Goal: Task Accomplishment & Management: Manage account settings

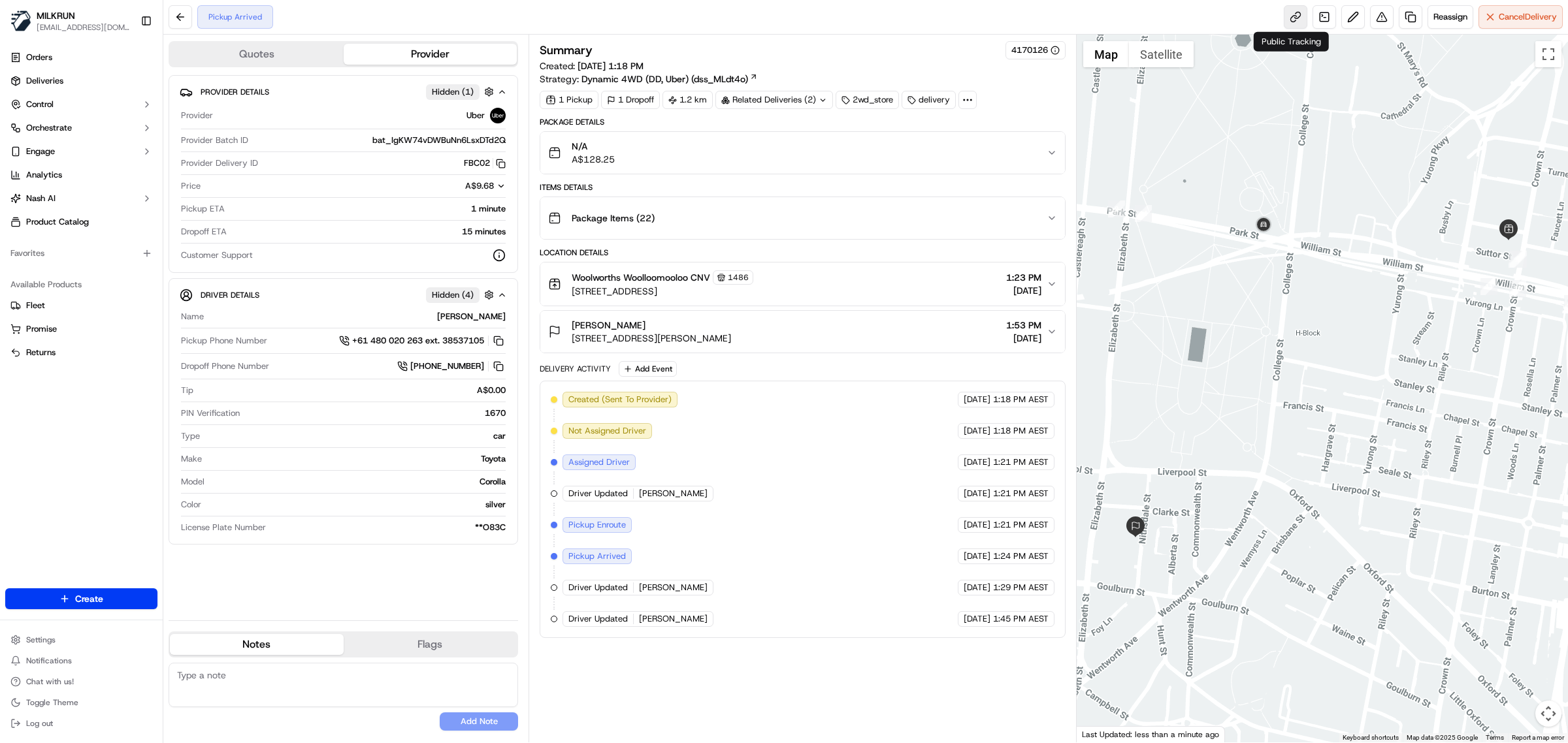
click at [1287, 11] on link at bounding box center [1296, 17] width 24 height 24
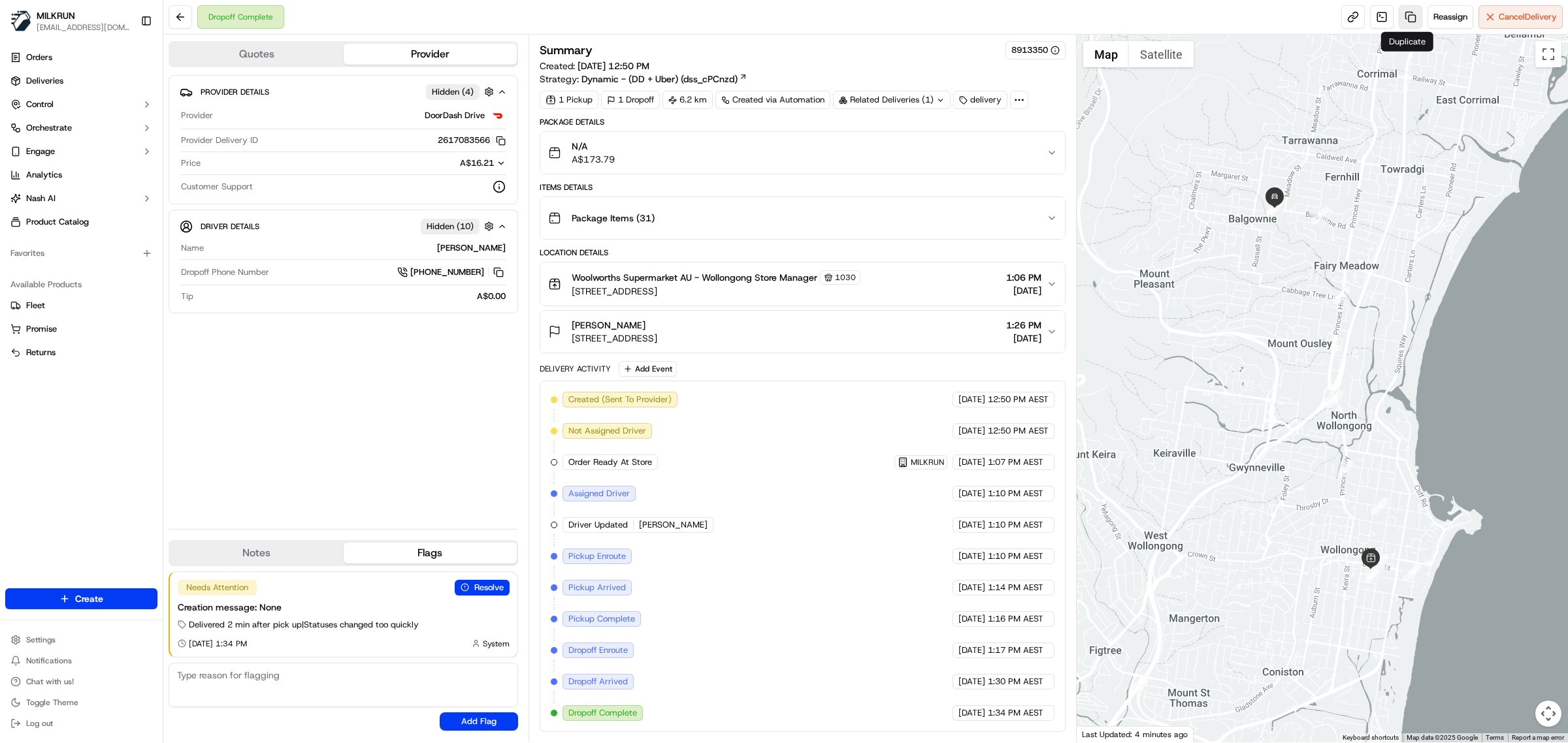
click at [1406, 10] on link at bounding box center [1410, 17] width 24 height 24
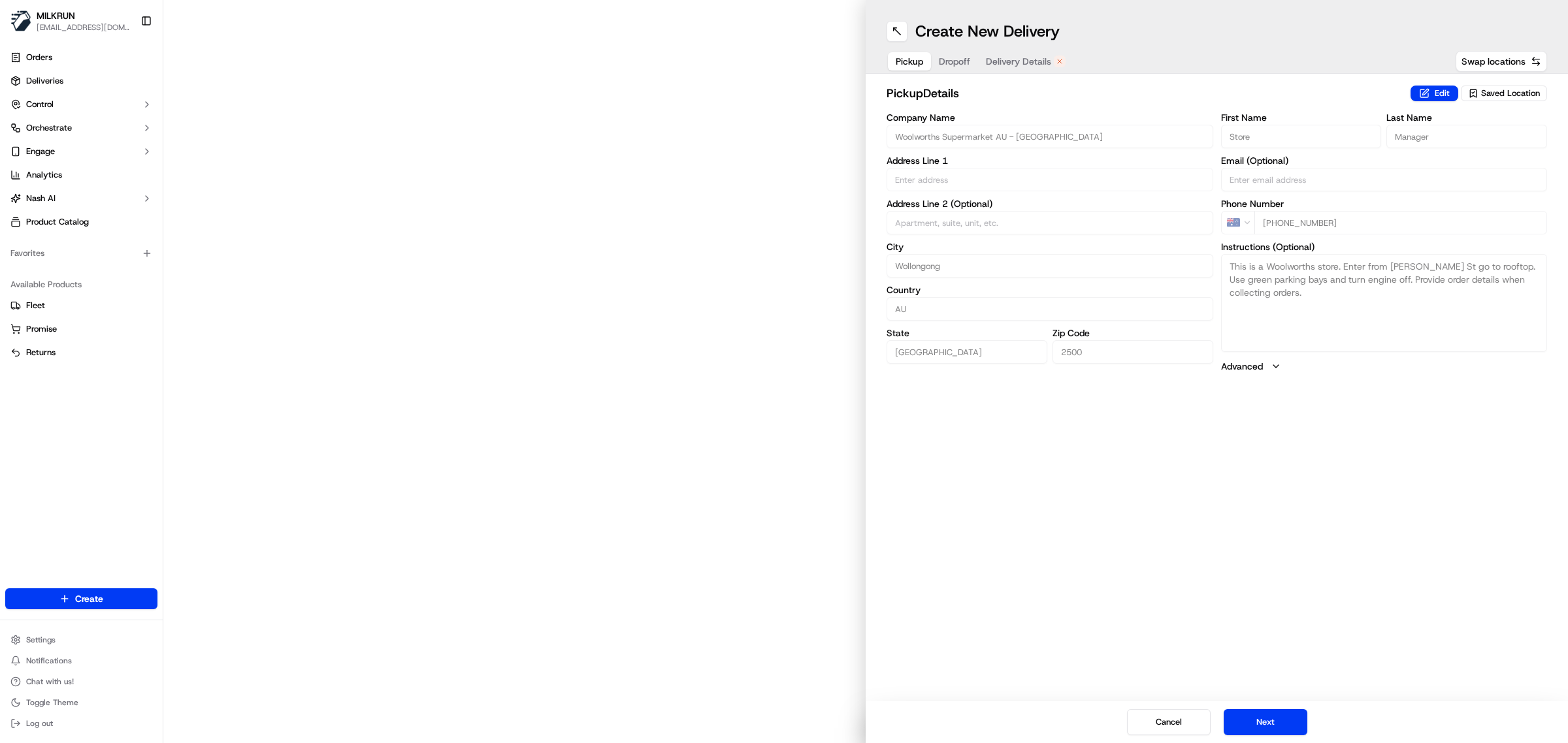
type input "63 Burelli St"
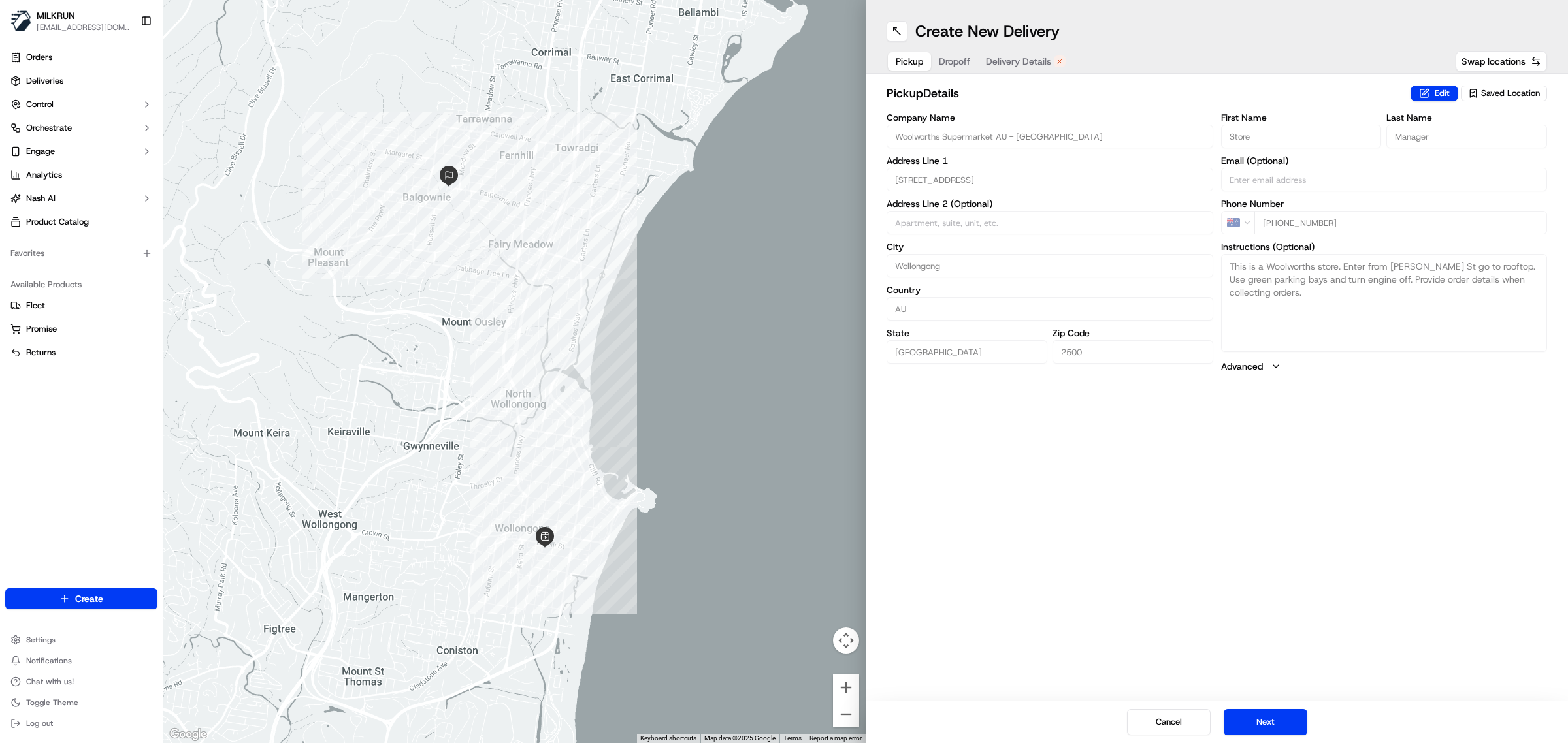
click at [1039, 54] on button "Delivery Details" at bounding box center [1025, 62] width 95 height 18
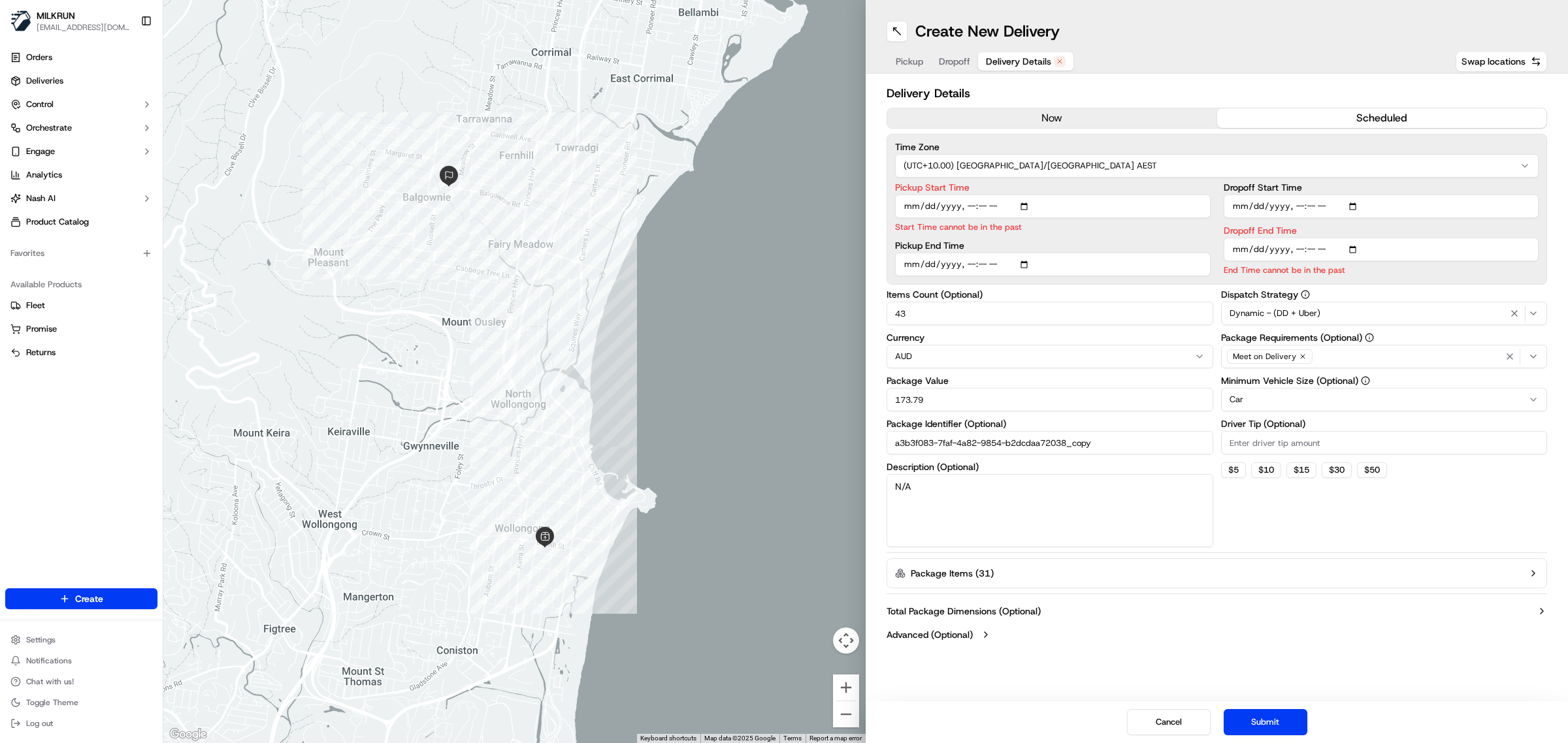
click at [1101, 114] on button "now" at bounding box center [1052, 118] width 330 height 20
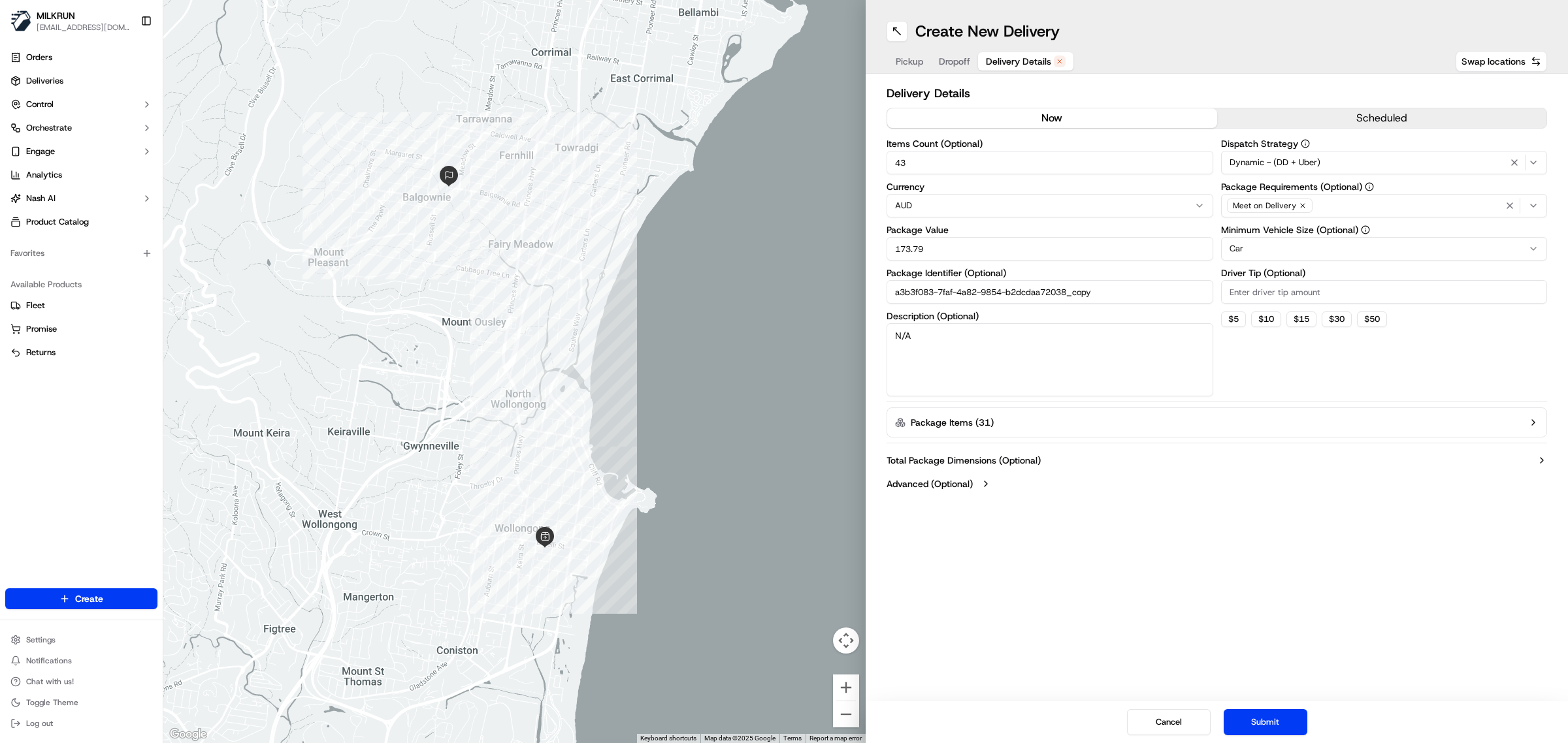
drag, startPoint x: 1259, startPoint y: 720, endPoint x: 1222, endPoint y: 660, distance: 70.5
click at [1261, 721] on button "Submit" at bounding box center [1265, 723] width 83 height 26
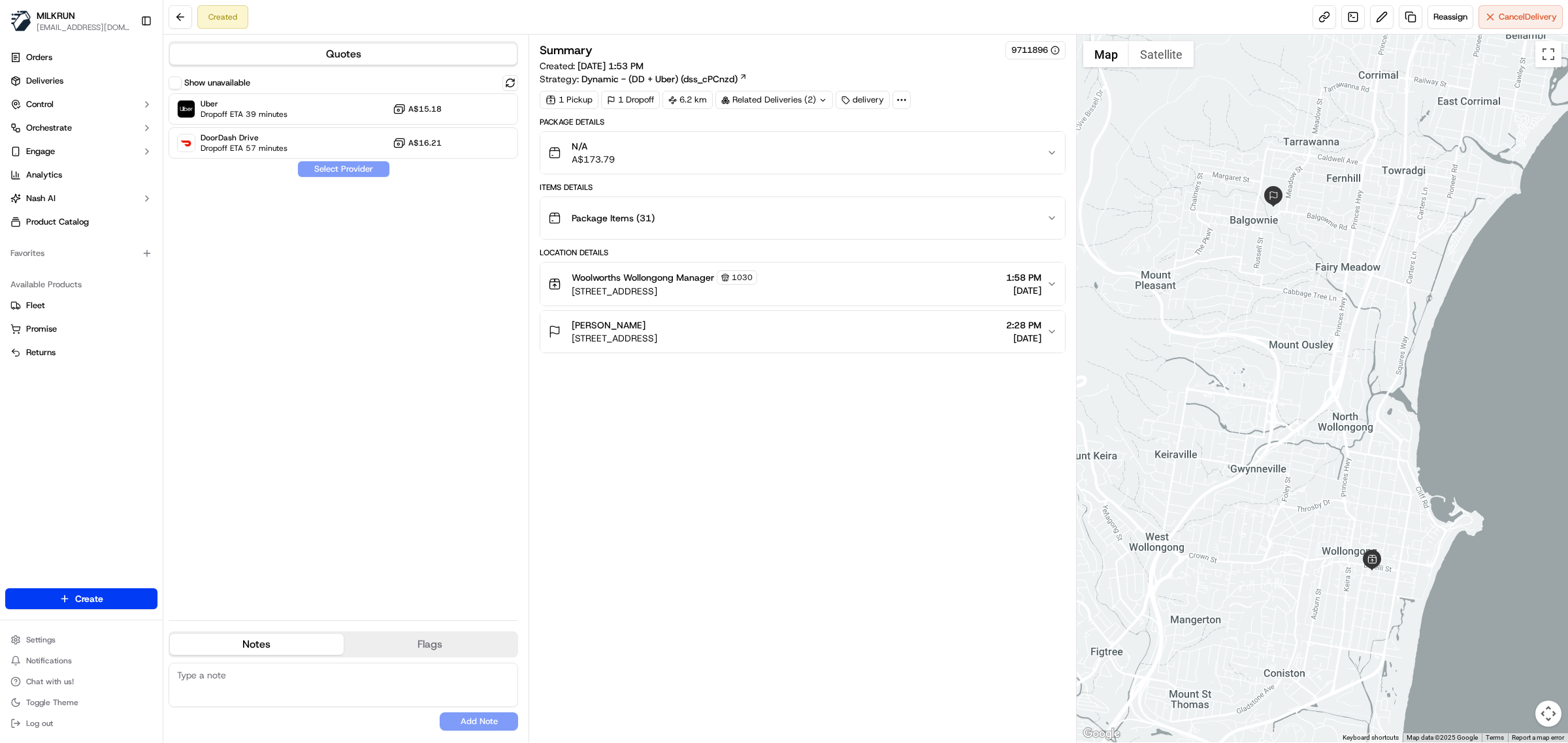
click at [391, 89] on div "Show unavailable" at bounding box center [343, 83] width 349 height 16
click at [387, 108] on div "Uber Dropoff ETA 39 minutes A$15.18" at bounding box center [343, 109] width 349 height 32
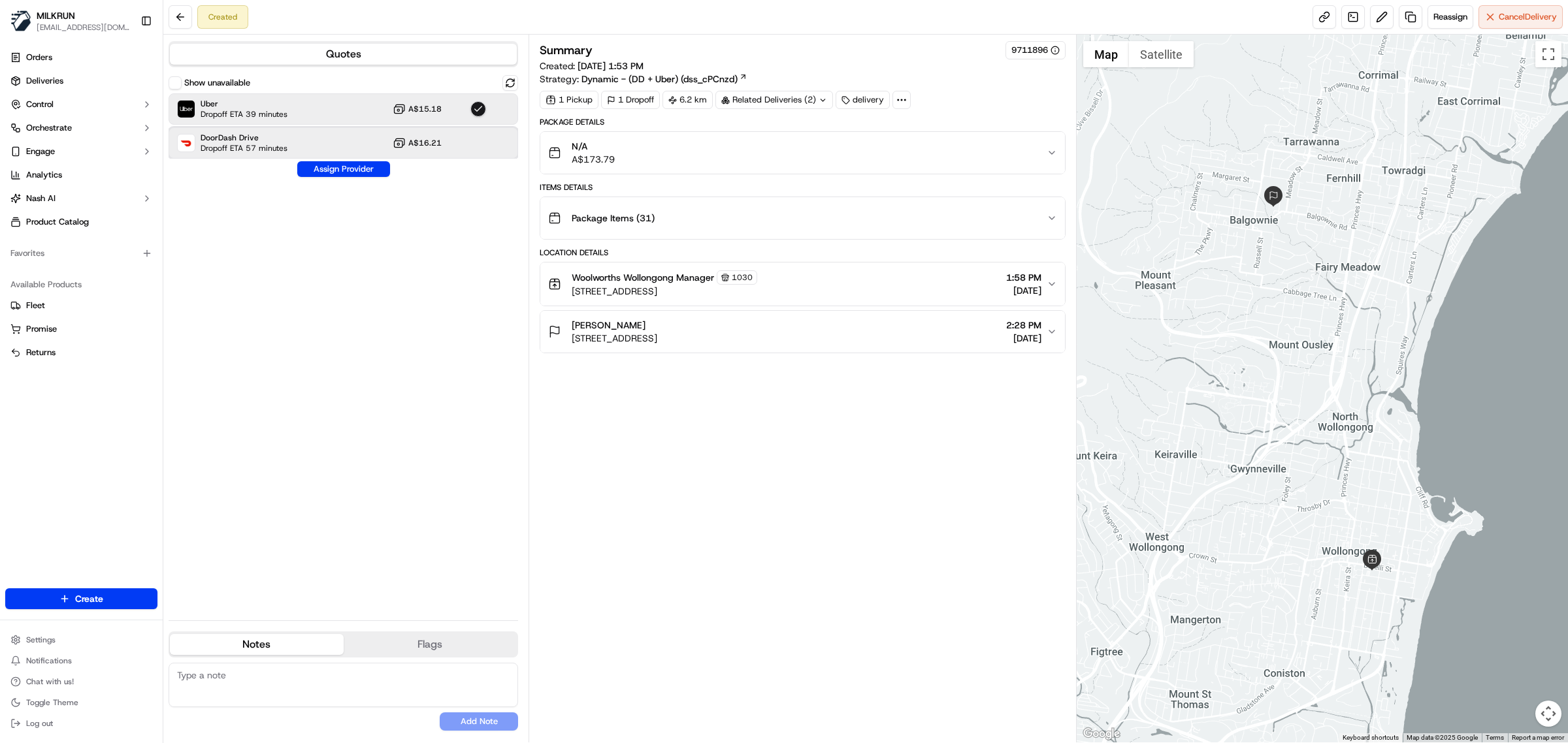
click at [371, 158] on div "DoorDash Drive Dropoff ETA 57 minutes A$16.21" at bounding box center [343, 143] width 349 height 32
click at [371, 165] on button "Assign Provider" at bounding box center [343, 169] width 93 height 16
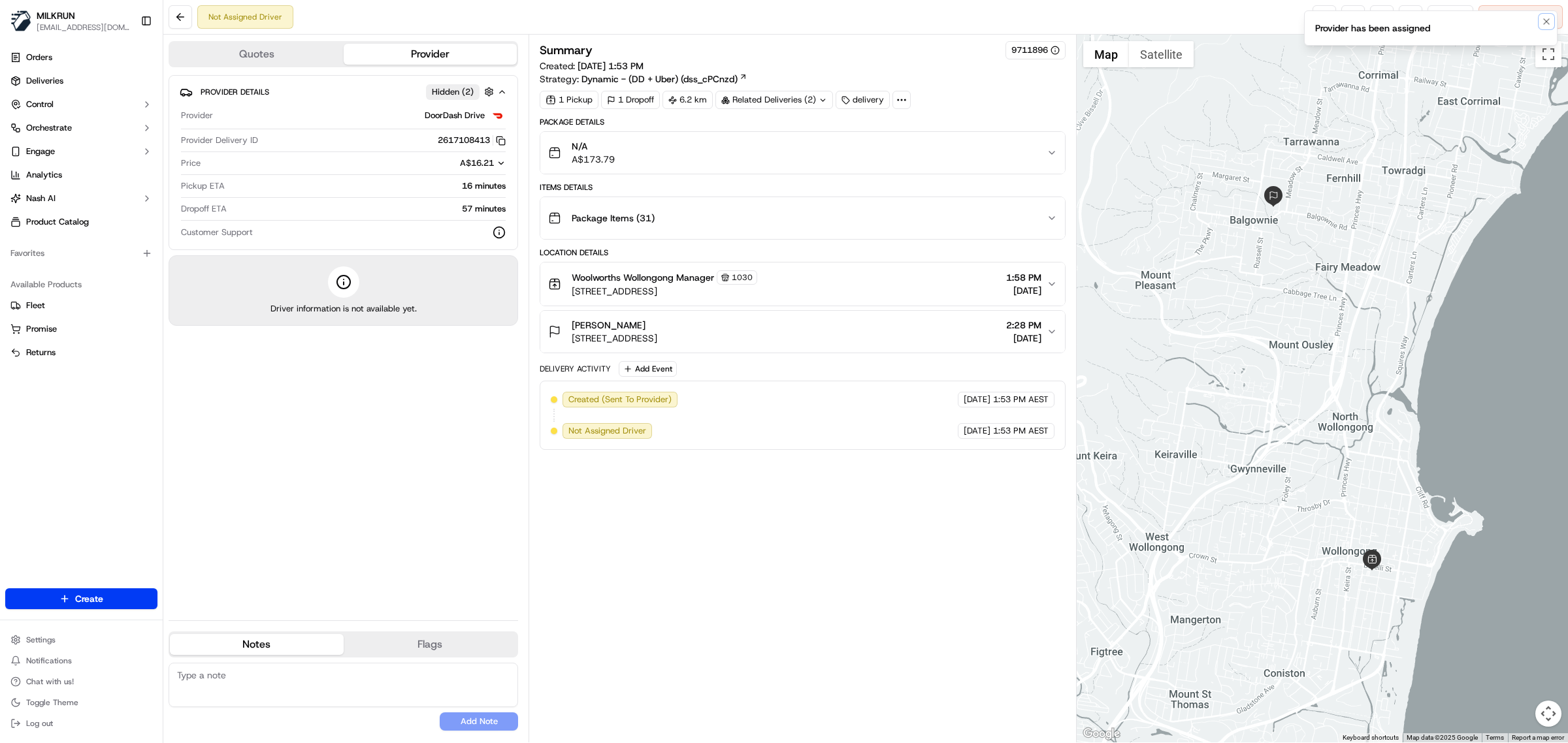
drag, startPoint x: 1545, startPoint y: 18, endPoint x: 1475, endPoint y: 20, distance: 70.0
click at [1546, 20] on icon "Notifications (F8)" at bounding box center [1546, 22] width 11 height 11
click at [1321, 12] on link at bounding box center [1324, 17] width 24 height 24
drag, startPoint x: 240, startPoint y: 694, endPoint x: 215, endPoint y: 655, distance: 46.3
click at [237, 694] on textarea at bounding box center [343, 685] width 349 height 45
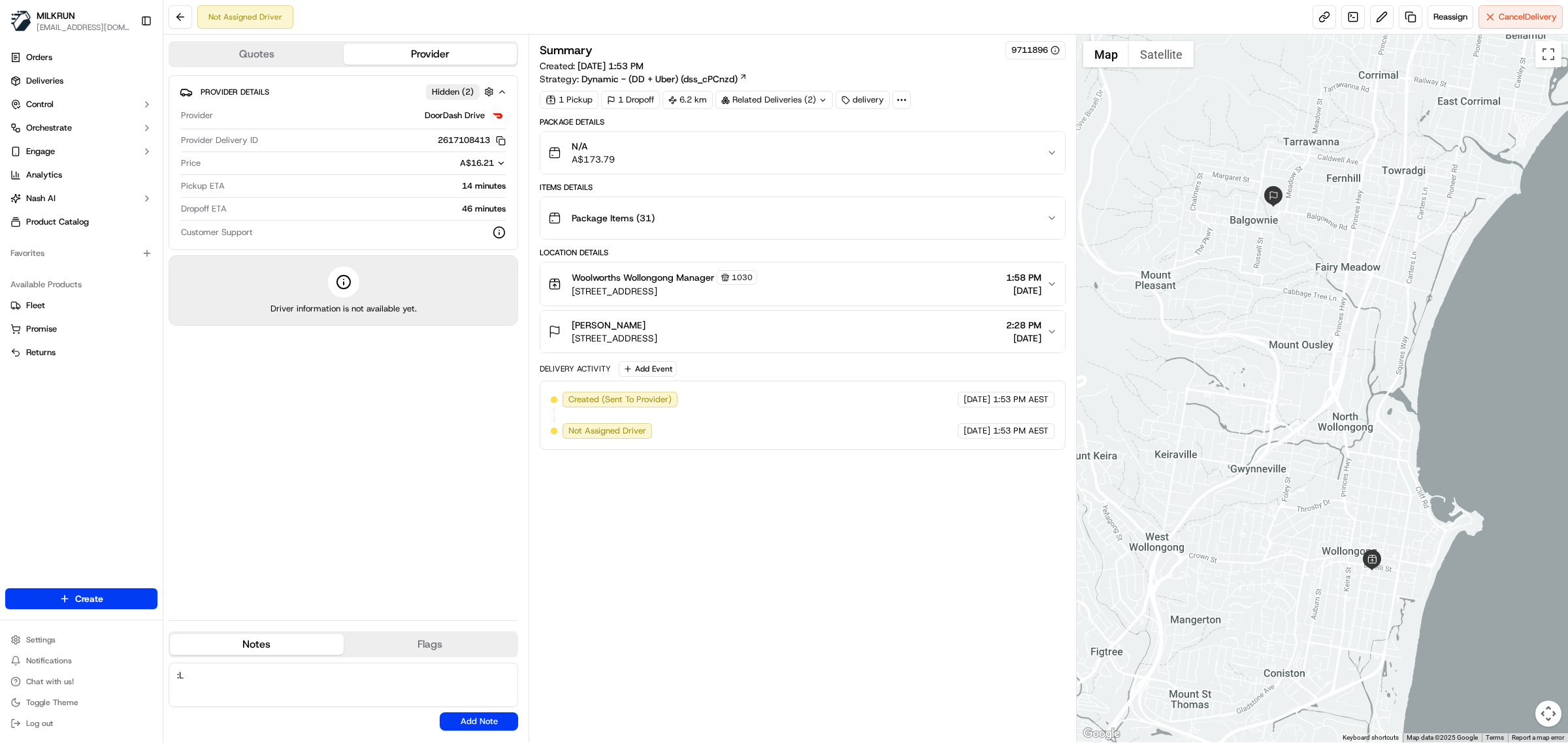
type textarea ":"
click at [400, 679] on textarea "Please collect 1x 12pk Woolies Spring water bottles" at bounding box center [343, 685] width 349 height 45
type textarea "Please collect 1x 12pk Woolies Spring water bottles"
click at [461, 718] on button "Add Note" at bounding box center [479, 722] width 78 height 18
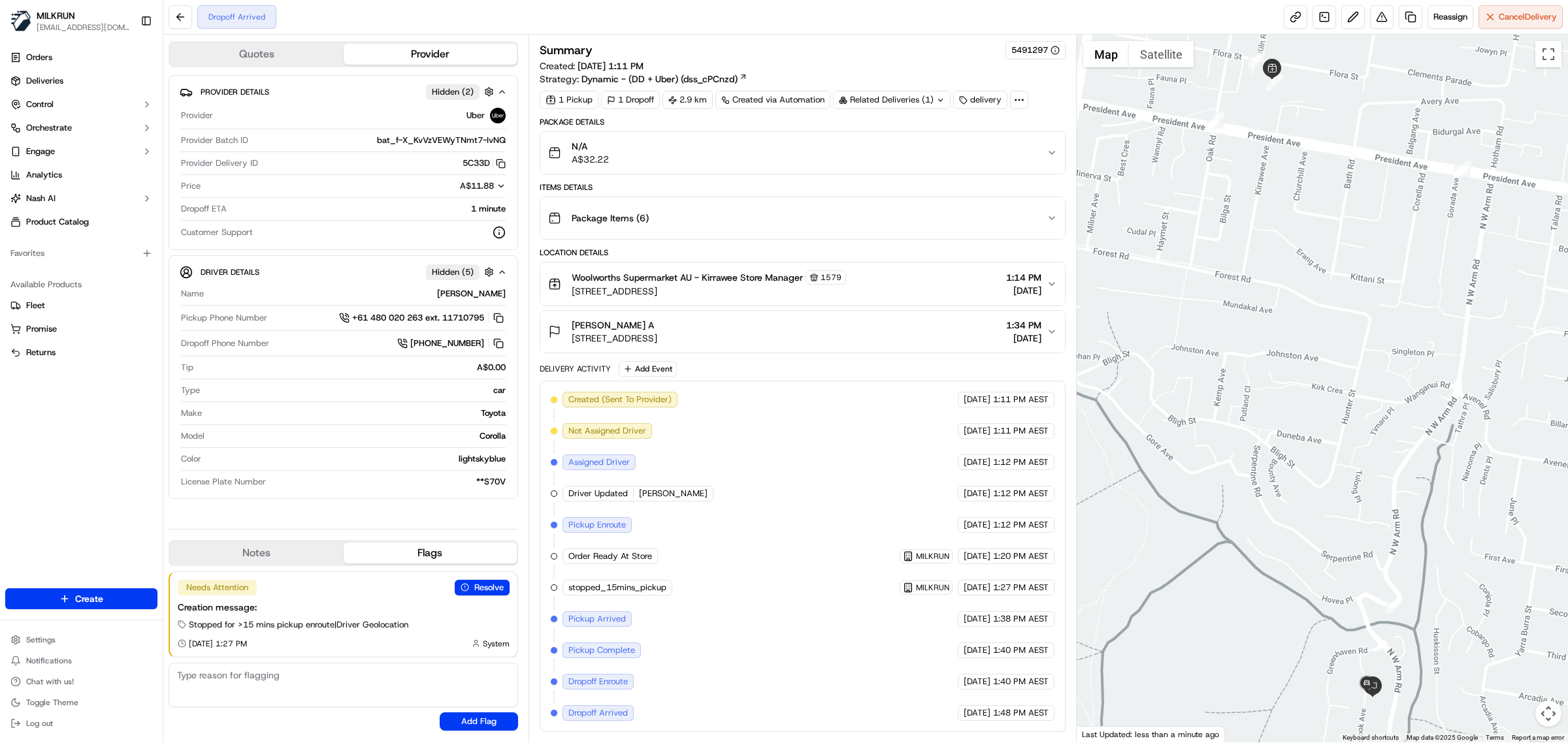
scroll to position [1, 0]
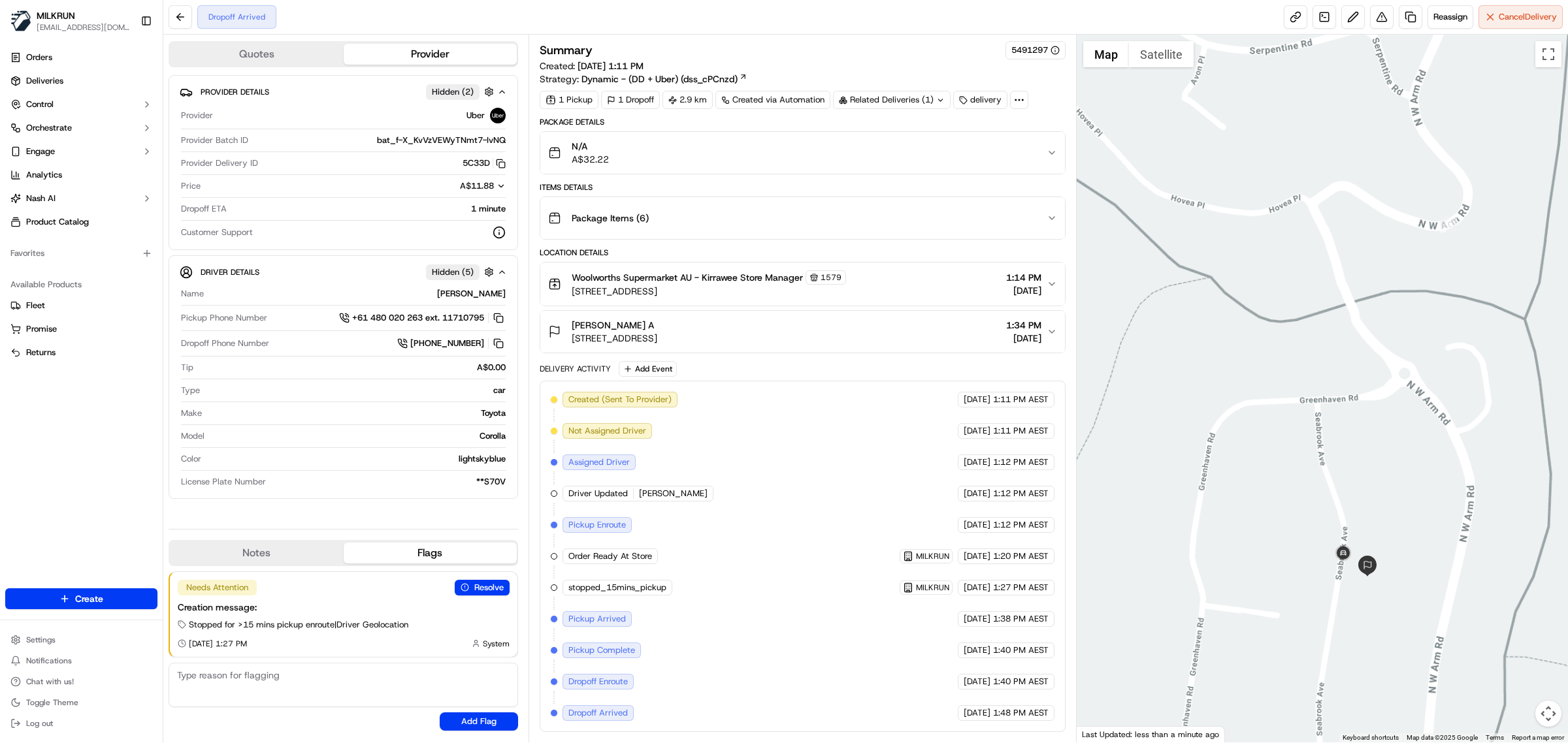
drag, startPoint x: 1378, startPoint y: 668, endPoint x: 1310, endPoint y: 366, distance: 309.6
click at [1310, 366] on div at bounding box center [1322, 389] width 492 height 708
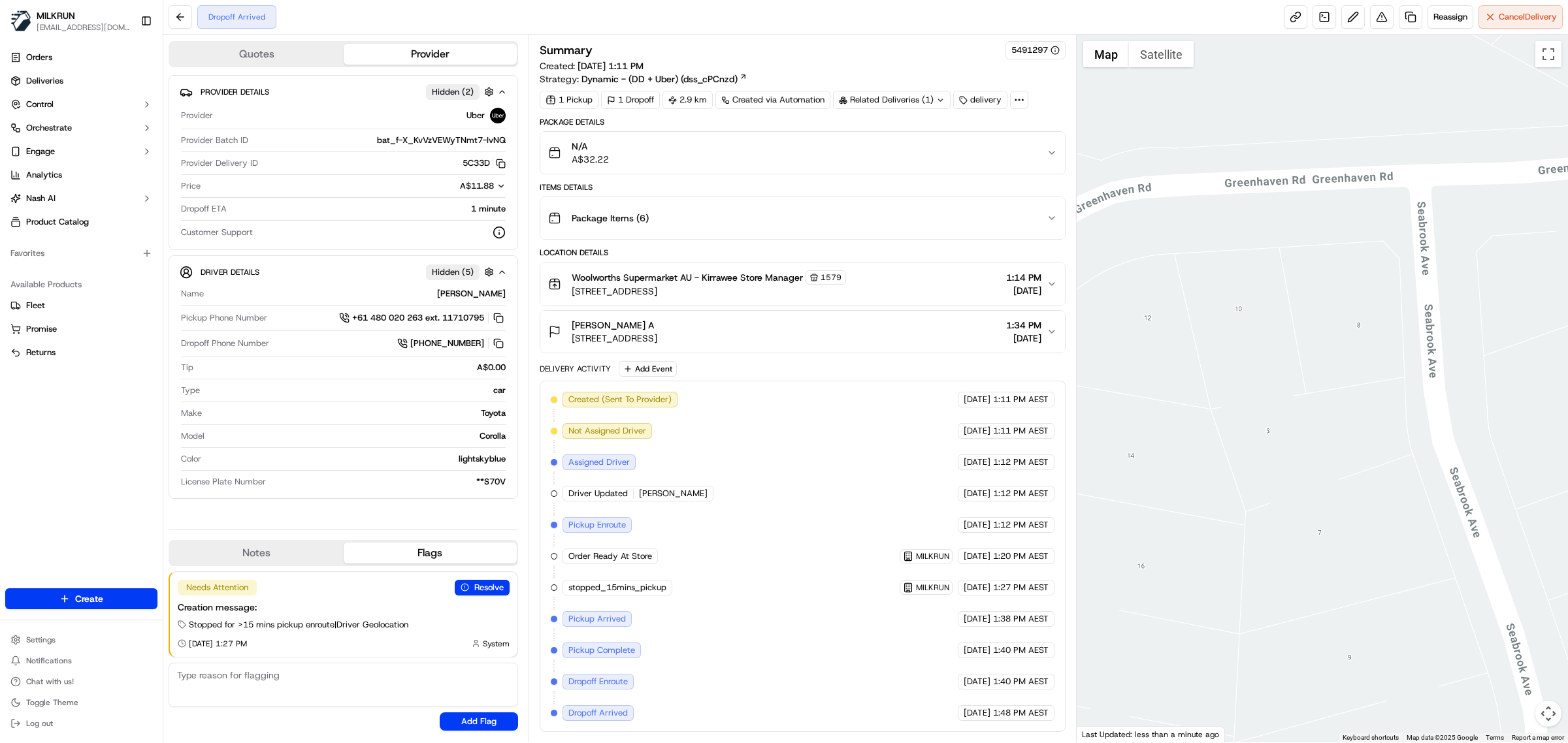
drag, startPoint x: 1334, startPoint y: 517, endPoint x: 1366, endPoint y: 270, distance: 249.1
click at [1366, 270] on div at bounding box center [1322, 389] width 492 height 708
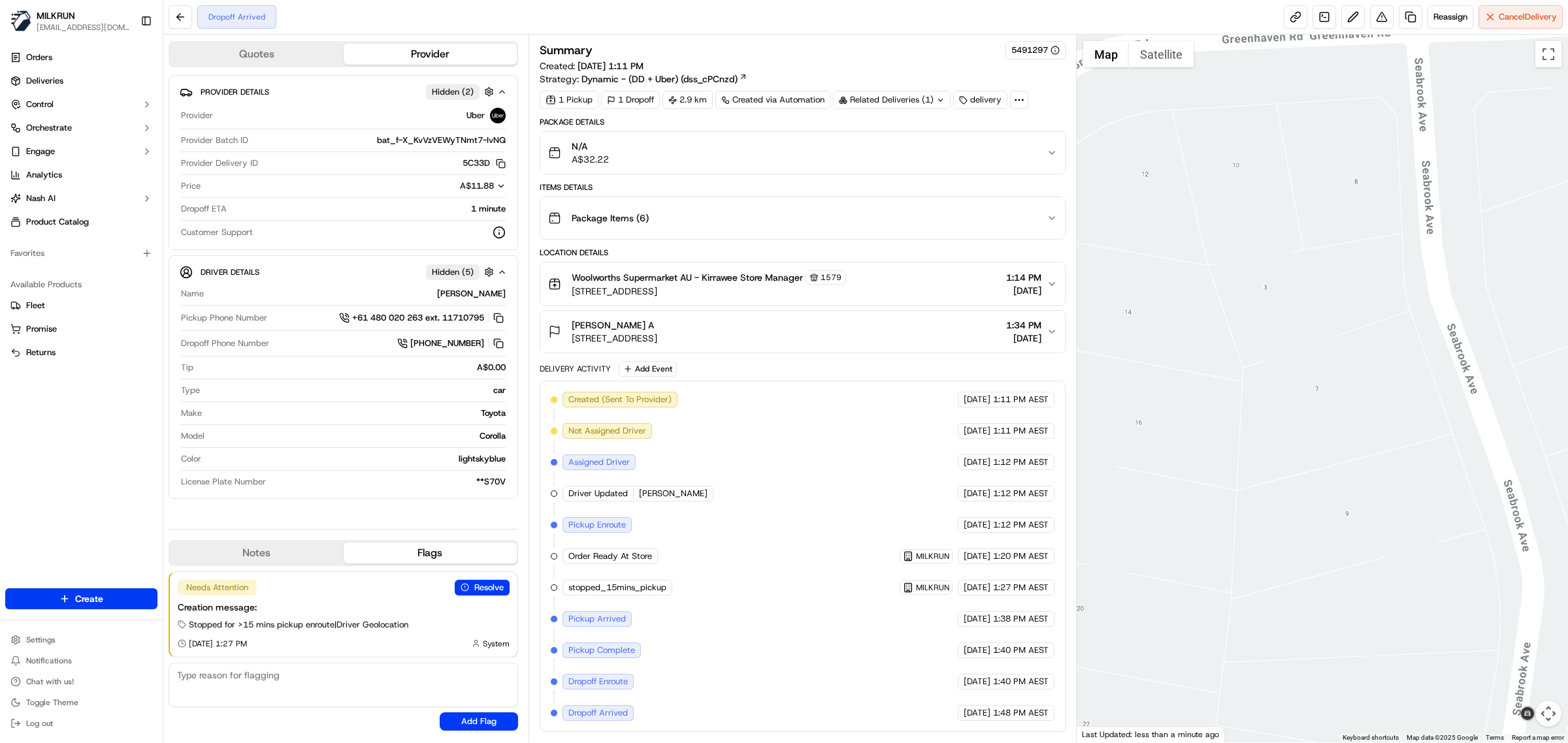
drag, startPoint x: 1389, startPoint y: 487, endPoint x: 1386, endPoint y: 337, distance: 150.0
click at [1386, 337] on div at bounding box center [1322, 389] width 492 height 708
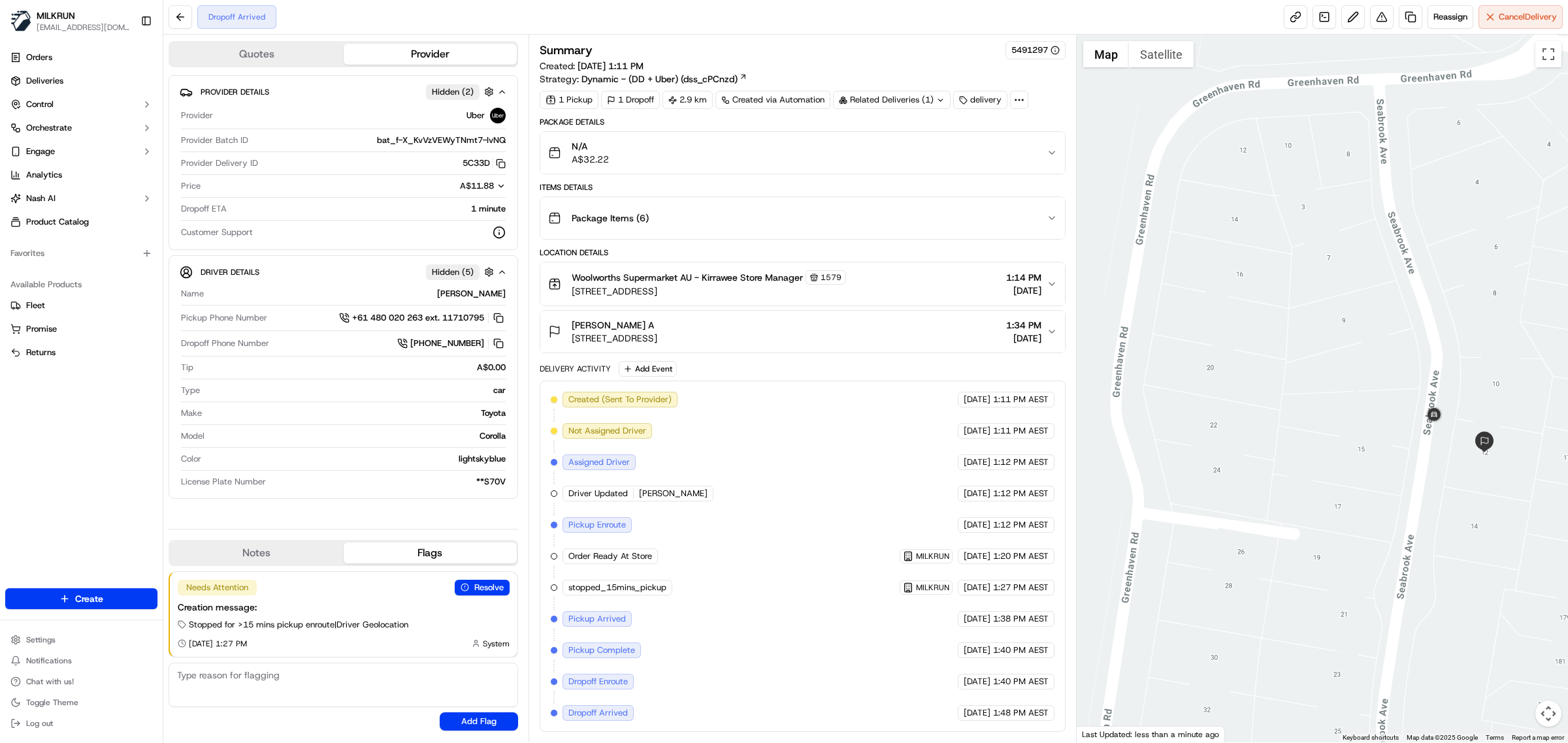
drag, startPoint x: 1374, startPoint y: 538, endPoint x: 1351, endPoint y: 435, distance: 105.5
click at [1351, 435] on div at bounding box center [1322, 389] width 492 height 708
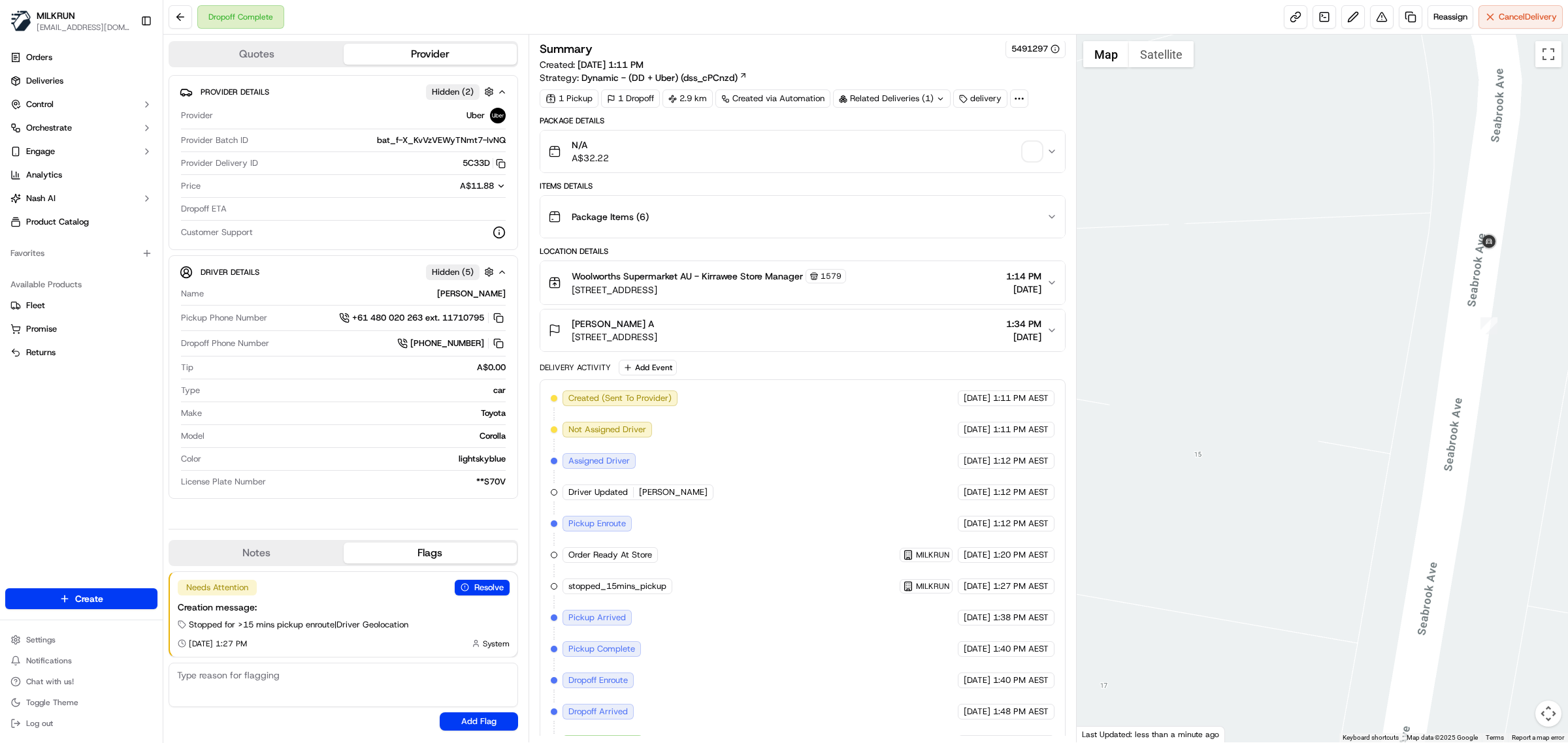
drag, startPoint x: 1467, startPoint y: 454, endPoint x: 1256, endPoint y: 410, distance: 215.5
click at [1259, 410] on div at bounding box center [1322, 389] width 492 height 708
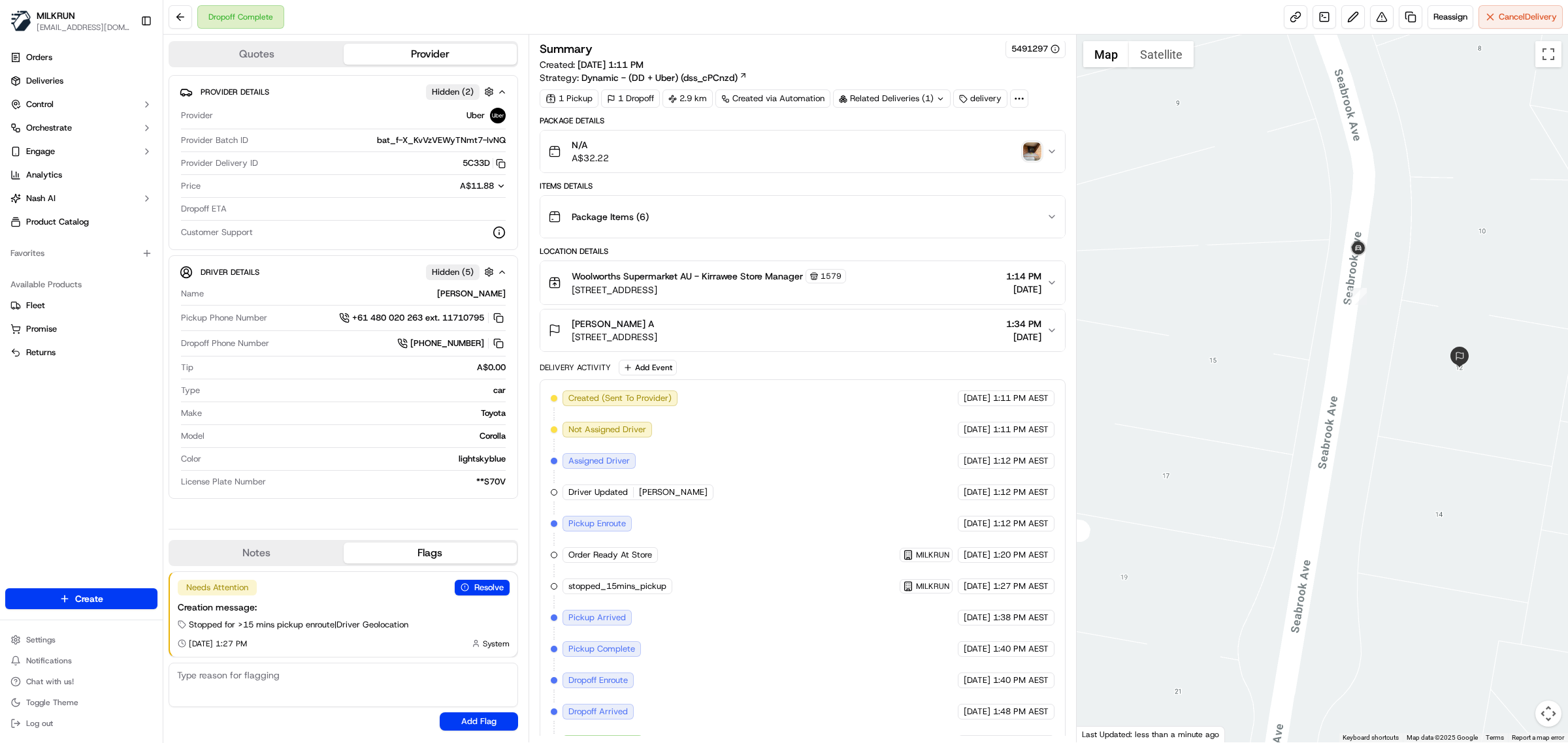
drag, startPoint x: 1464, startPoint y: 420, endPoint x: 1197, endPoint y: 370, distance: 271.6
click at [1412, 400] on div at bounding box center [1322, 389] width 492 height 708
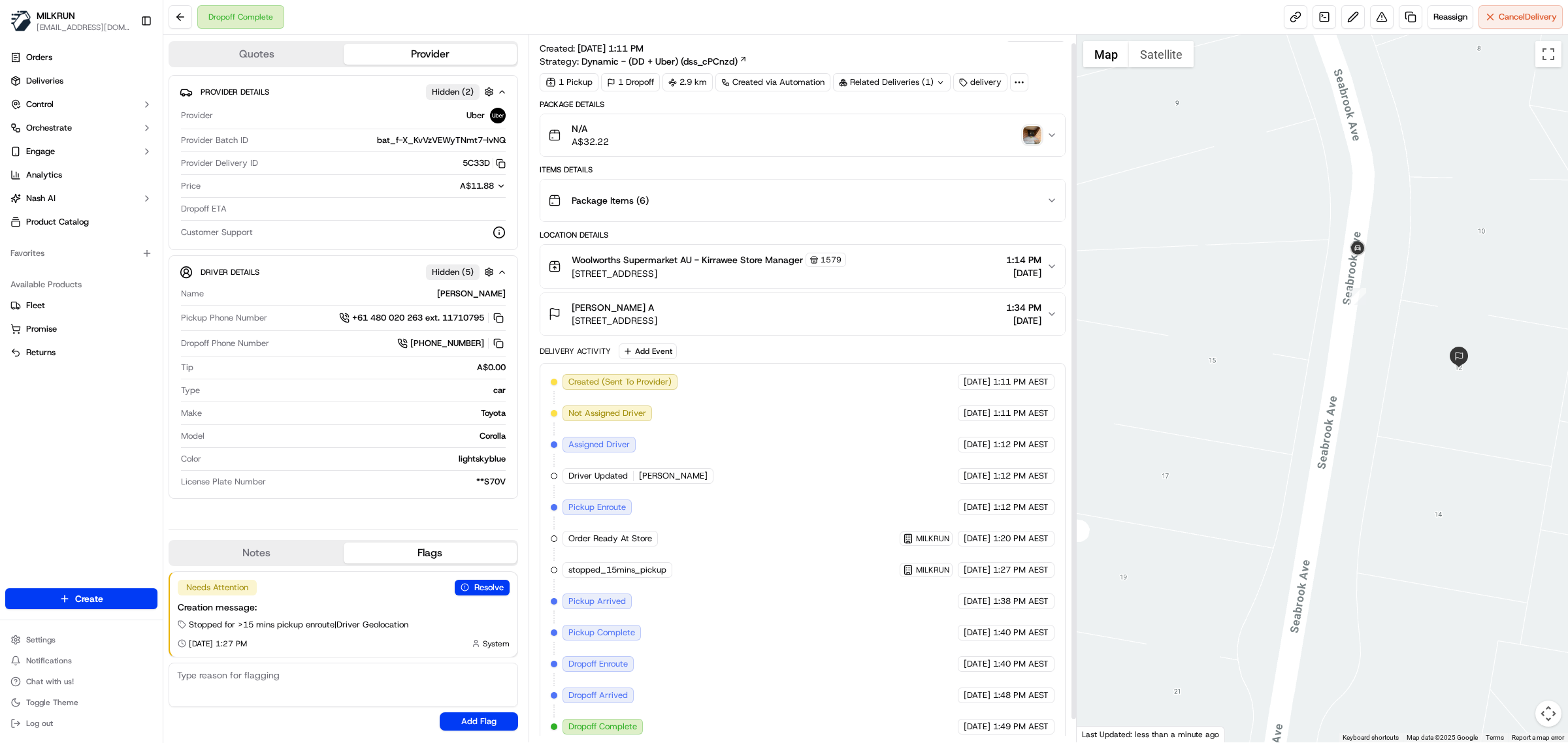
scroll to position [33, 0]
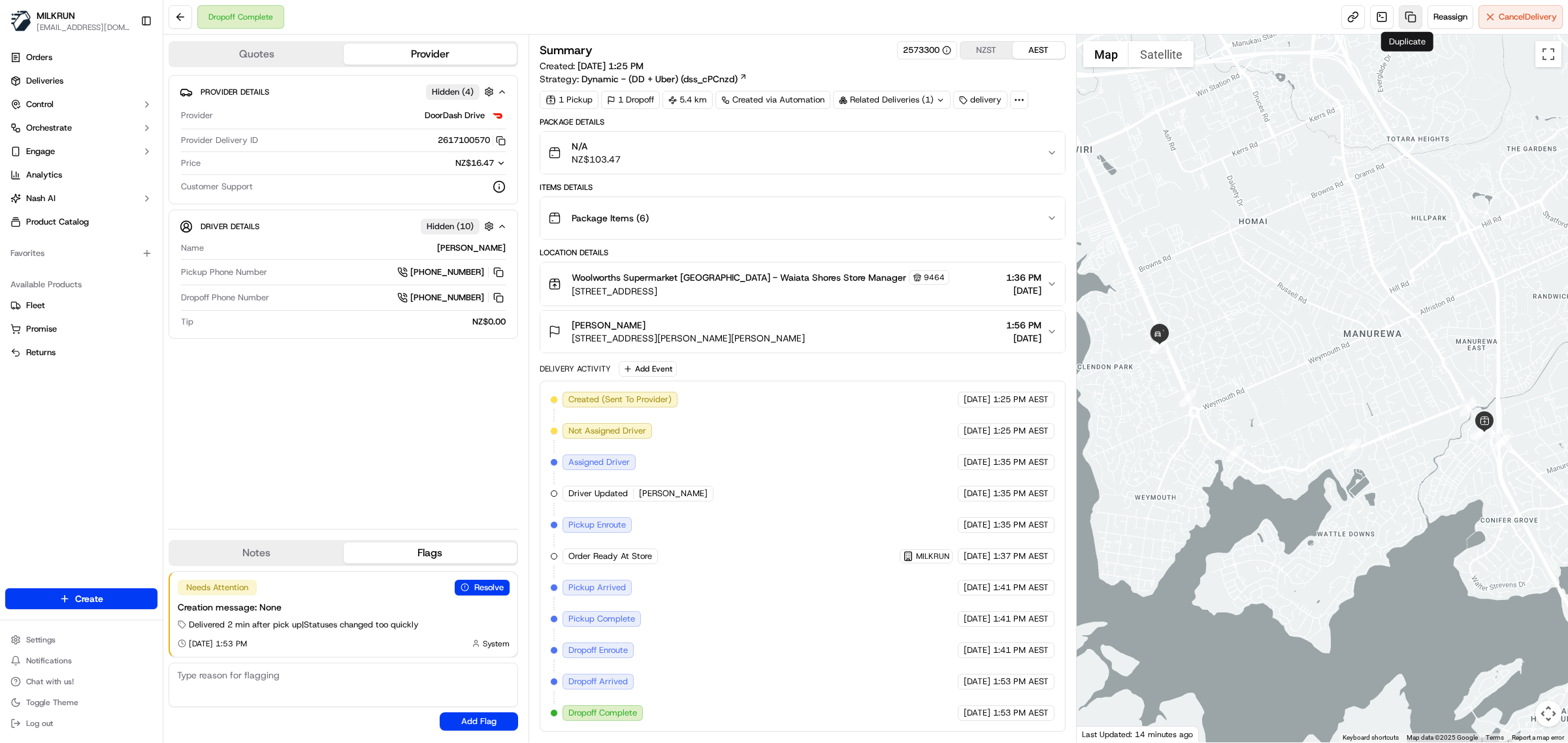
click at [1405, 18] on link at bounding box center [1410, 17] width 24 height 24
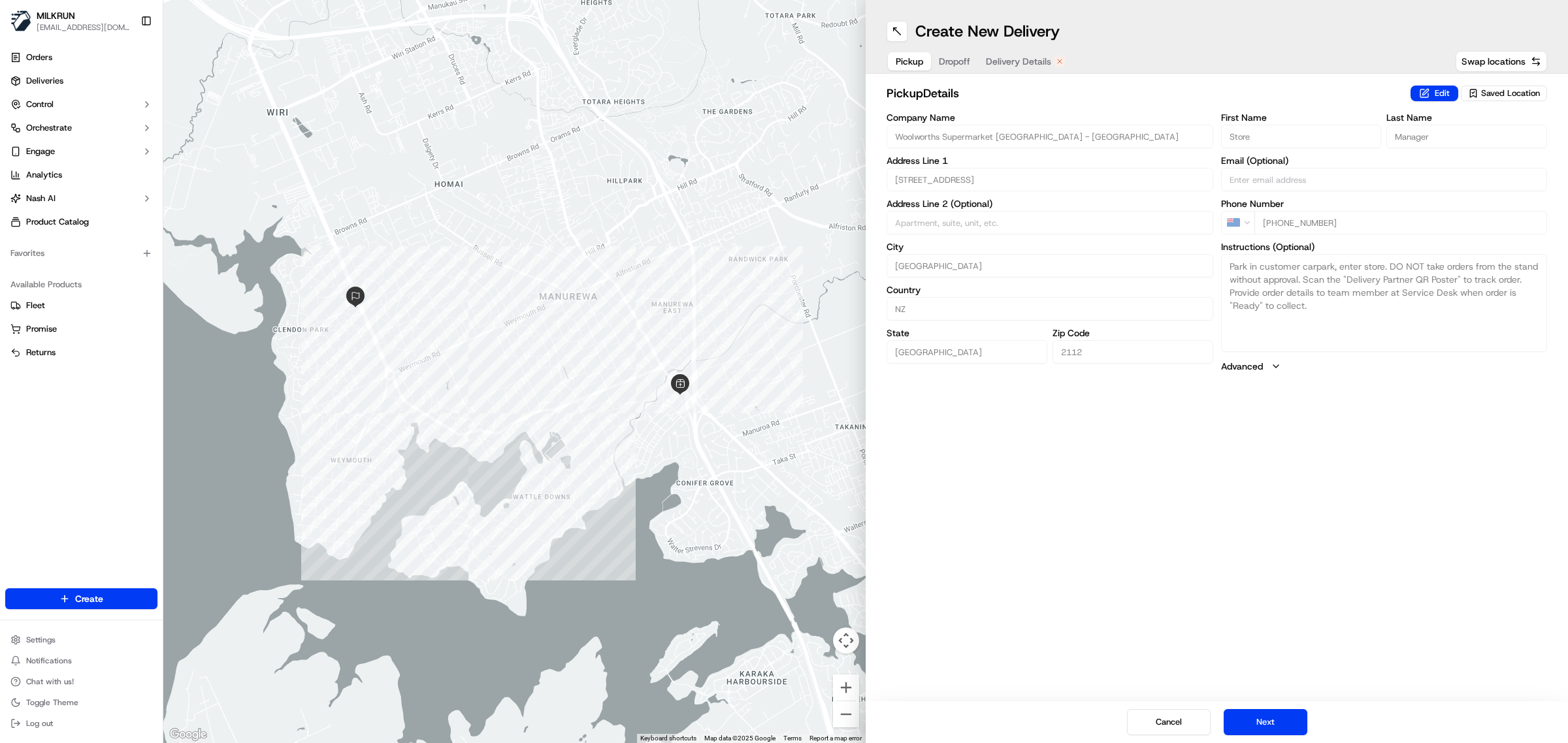
click at [1006, 48] on div "Create New Delivery Pickup Dropoff Delivery Details Swap locations" at bounding box center [1217, 37] width 703 height 74
click at [1013, 56] on span "Delivery Details" at bounding box center [1018, 62] width 65 height 13
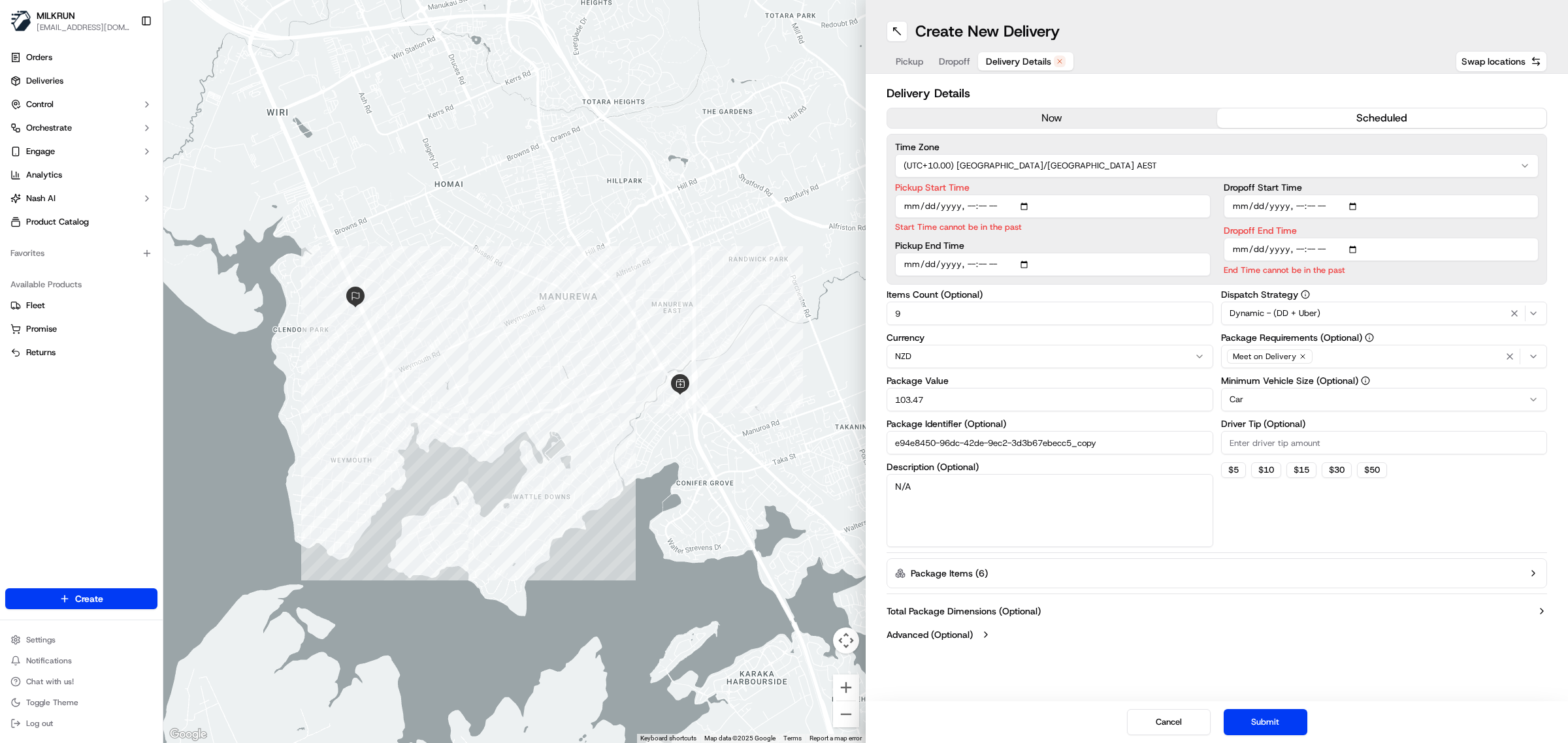
drag, startPoint x: 1063, startPoint y: 108, endPoint x: 1067, endPoint y: 115, distance: 8.1
click at [1066, 113] on button "now" at bounding box center [1052, 118] width 330 height 20
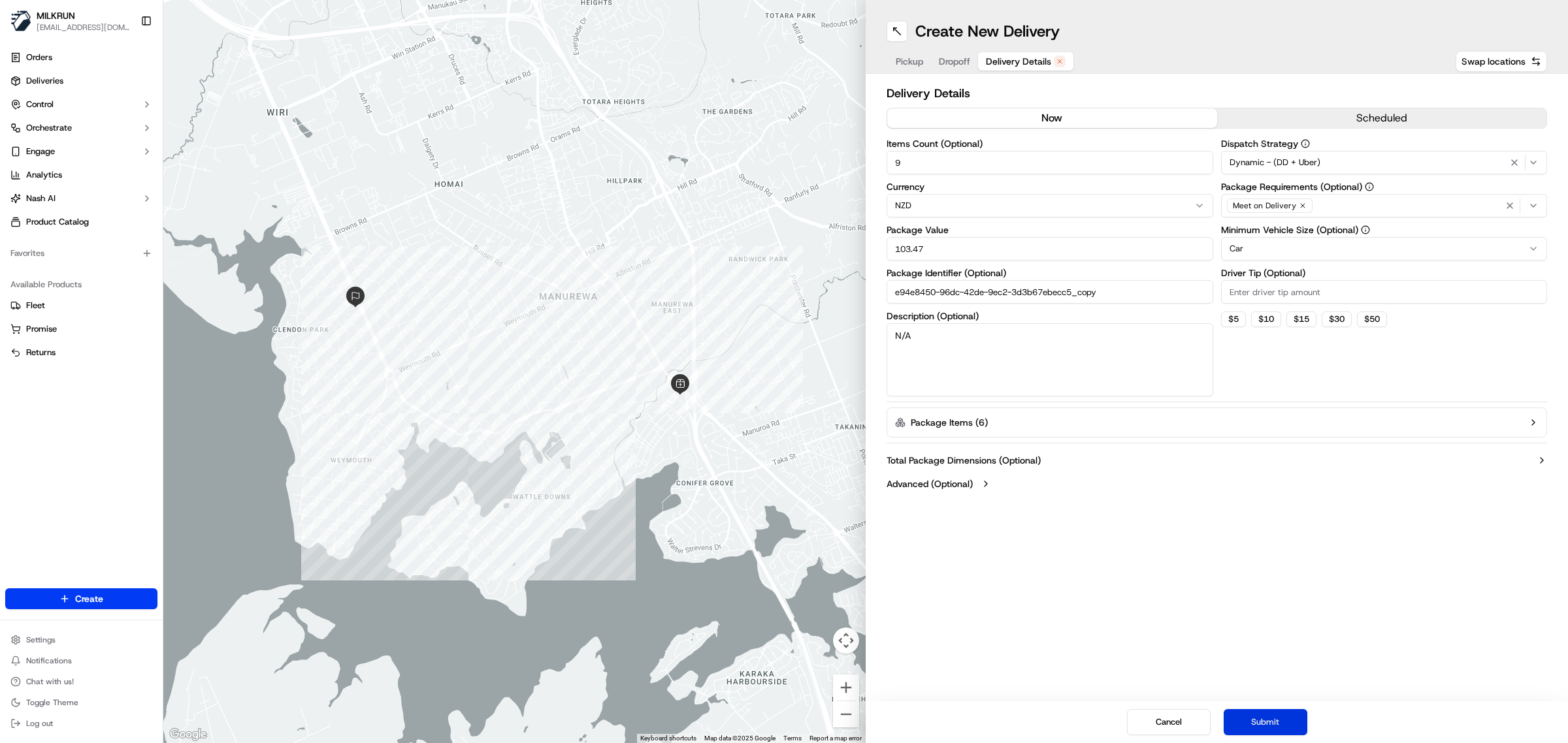
click at [1259, 719] on button "Submit" at bounding box center [1265, 723] width 83 height 26
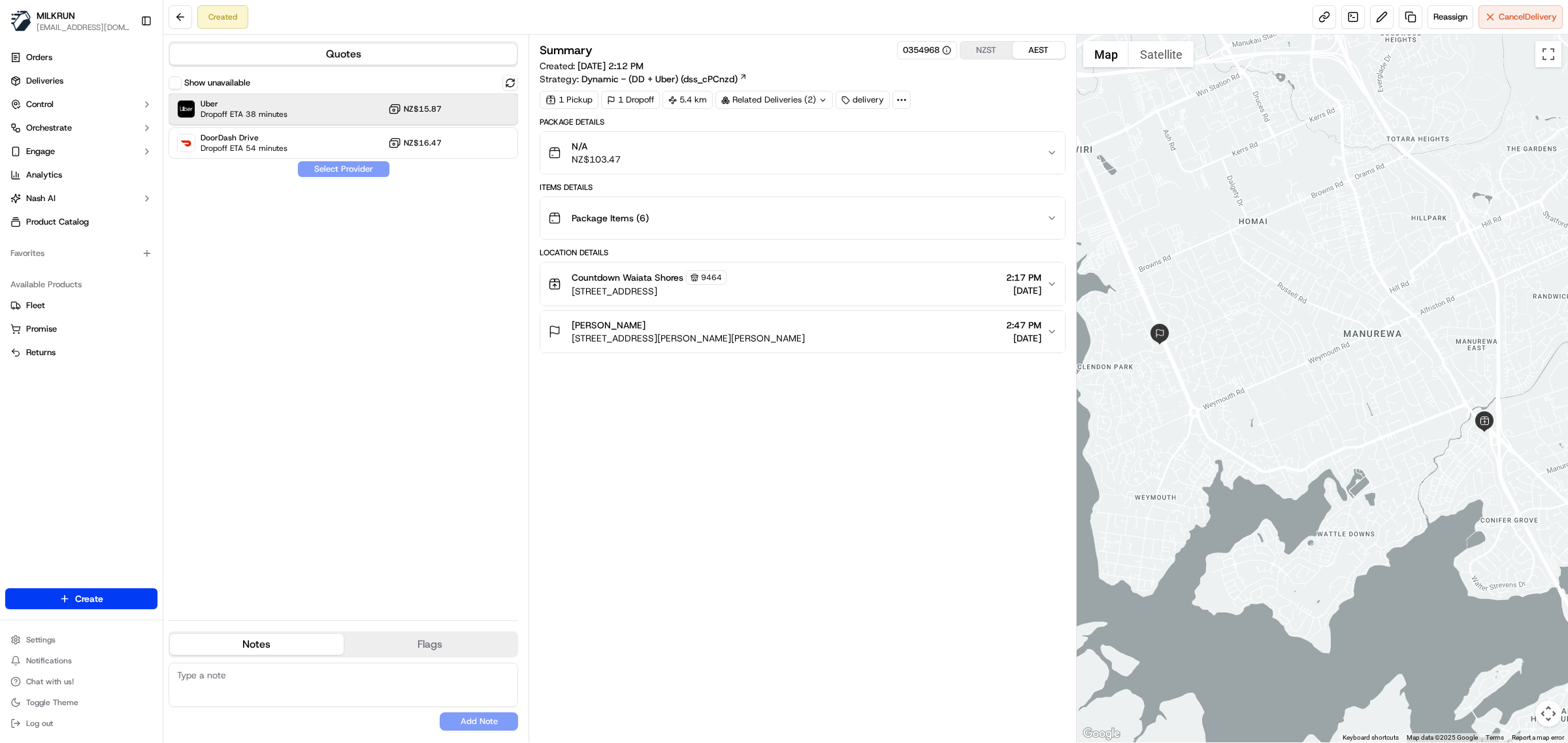
click at [351, 104] on div "Uber Dropoff ETA 38 minutes NZ$15.87" at bounding box center [343, 109] width 349 height 32
click at [383, 161] on button "Assign Provider" at bounding box center [343, 169] width 93 height 16
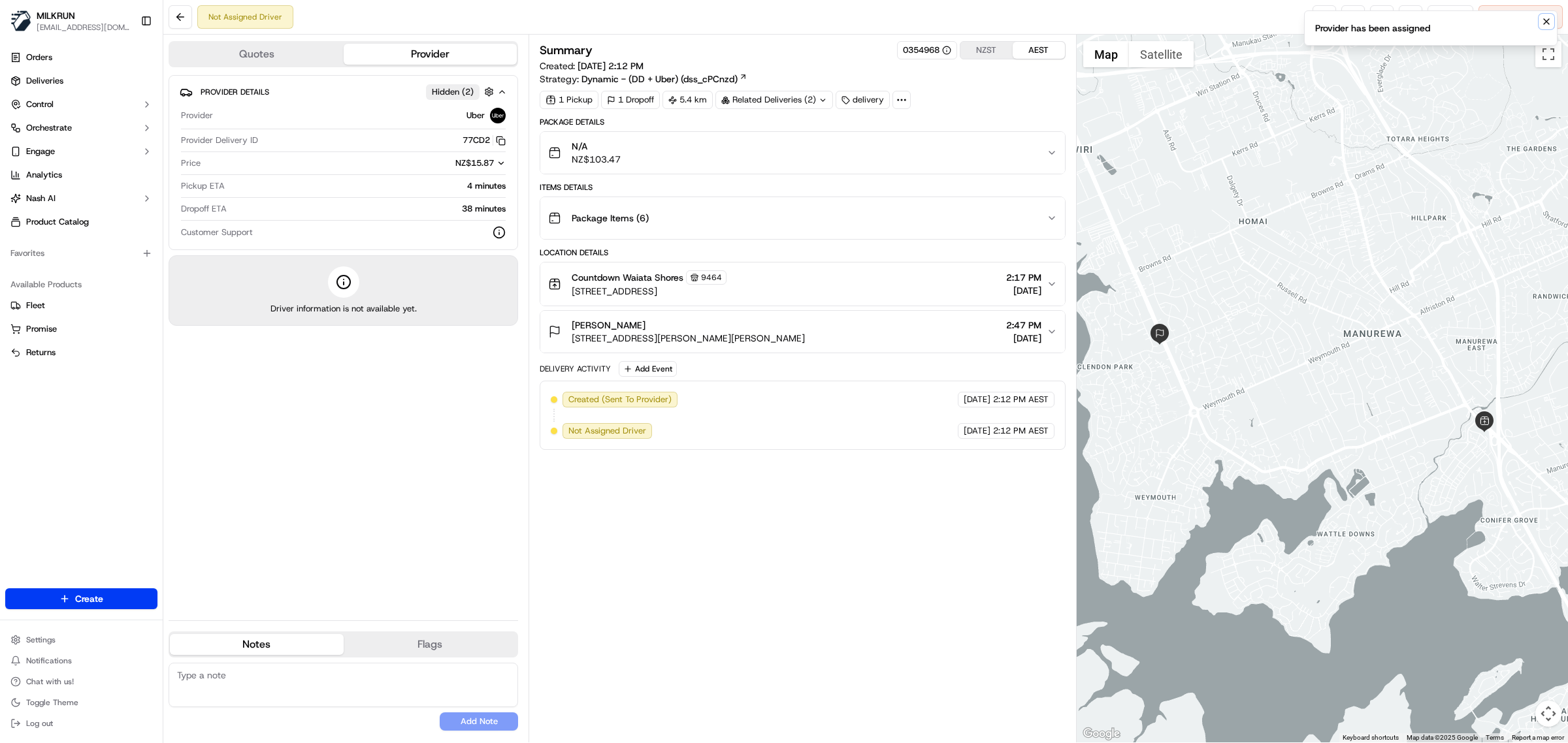
click at [1542, 20] on icon "Notifications (F8)" at bounding box center [1546, 22] width 11 height 11
click at [1323, 12] on link at bounding box center [1324, 17] width 24 height 24
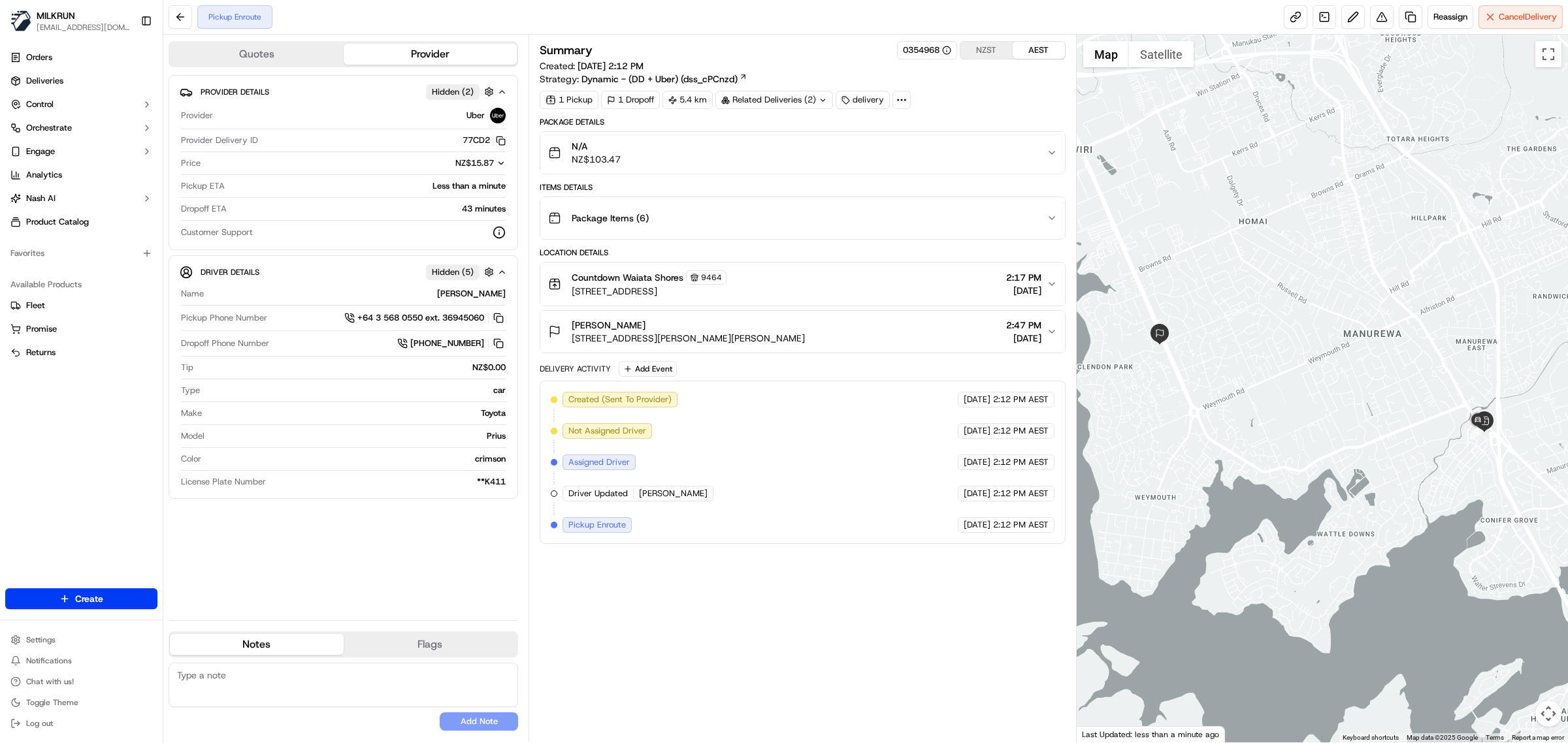
click at [222, 691] on textarea at bounding box center [343, 685] width 349 height 45
click at [250, 681] on textarea "Pls collect" at bounding box center [343, 685] width 349 height 45
paste textarea "Tongariro Natural Water Still 6 x 1.5L"
type textarea "Pls collect 2x Tongariro Natural Water Still 6 x 1.5L"
click at [485, 725] on button "Add Note" at bounding box center [479, 722] width 78 height 18
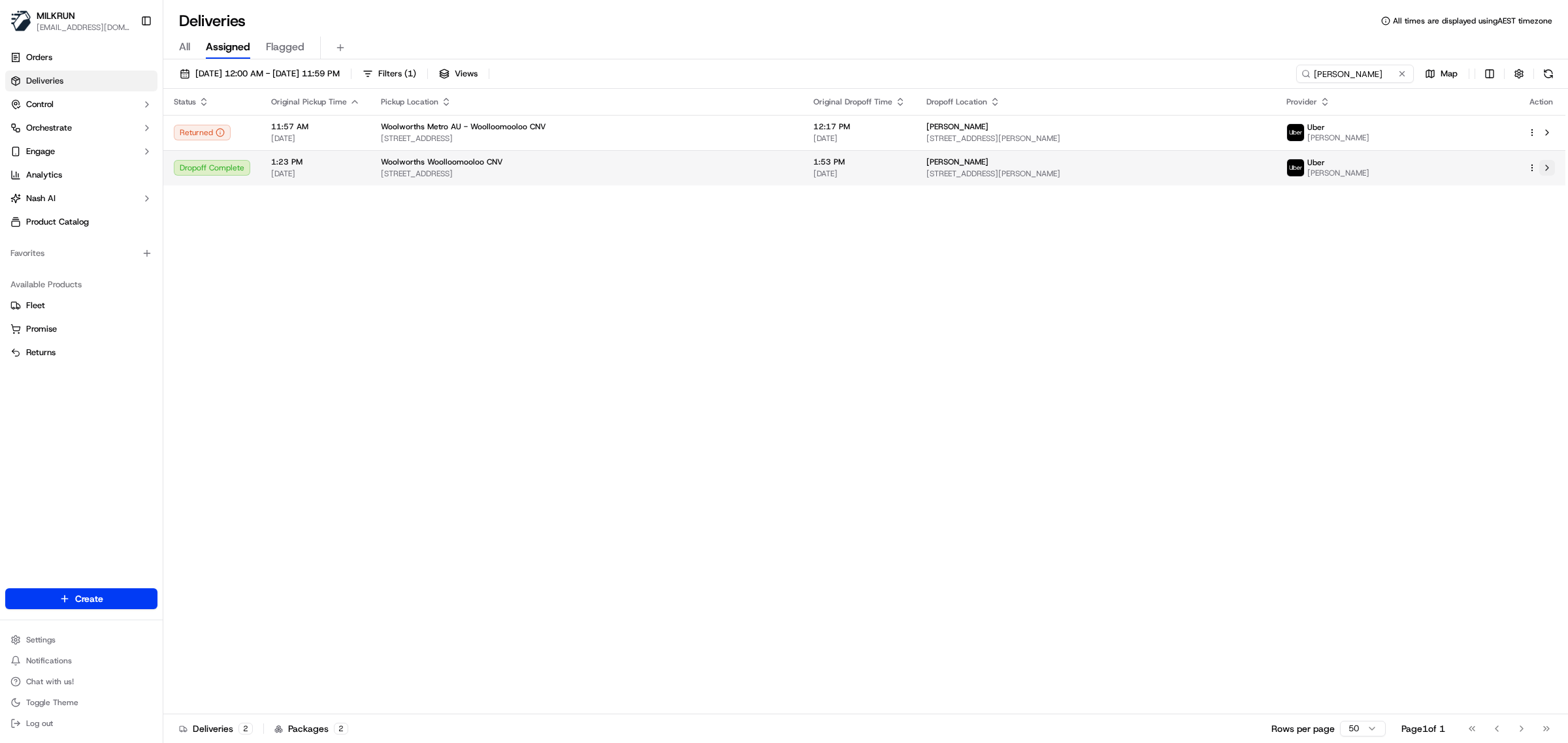
click at [1550, 170] on button at bounding box center [1547, 168] width 16 height 16
click at [1338, 73] on input "Gary Daniels" at bounding box center [1335, 74] width 157 height 18
paste input "AZEDINE S."
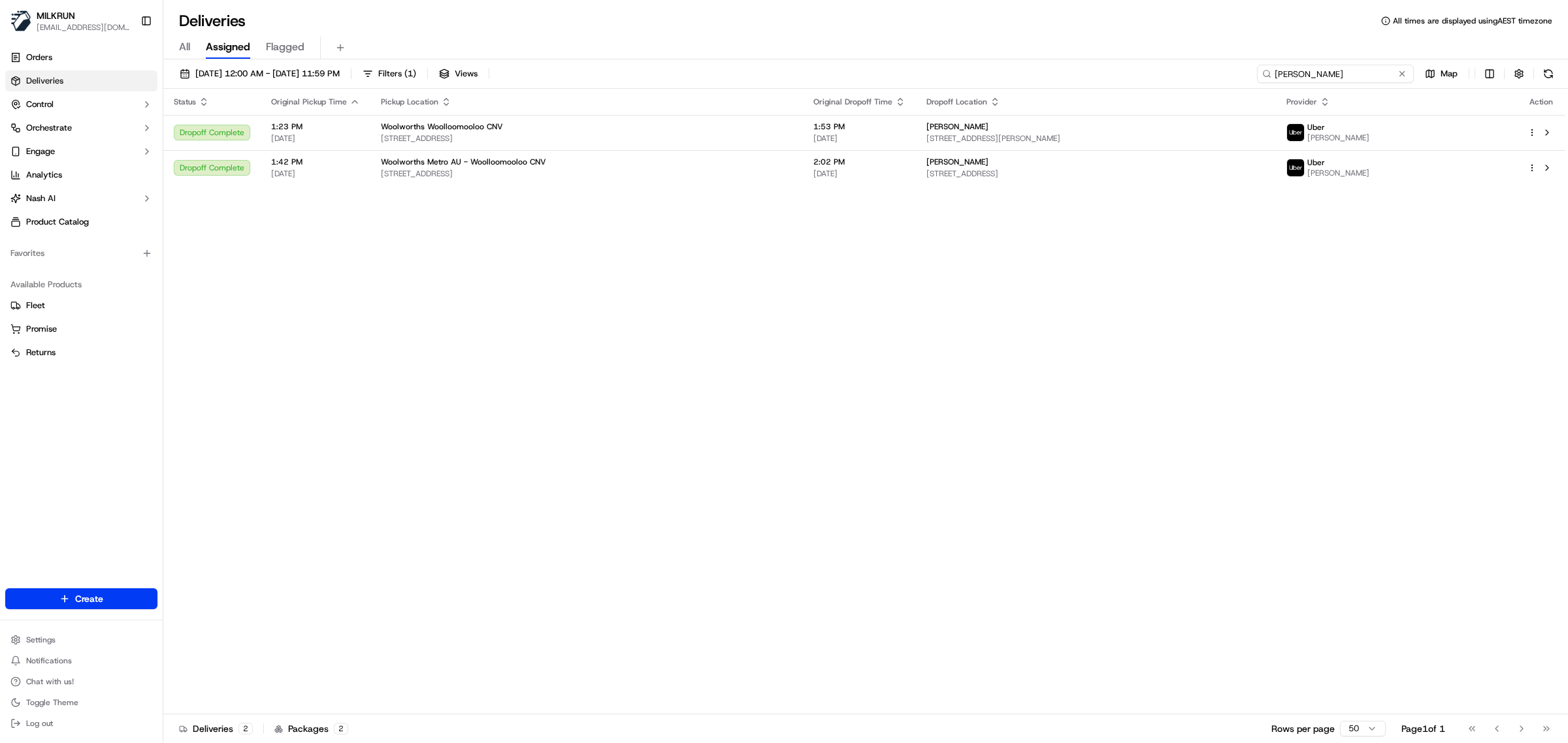
click at [1297, 77] on input "AZEDINE S." at bounding box center [1335, 74] width 157 height 18
paste input "b49264f7-9bae-4961-bf17-d3f3dff3ee0b"
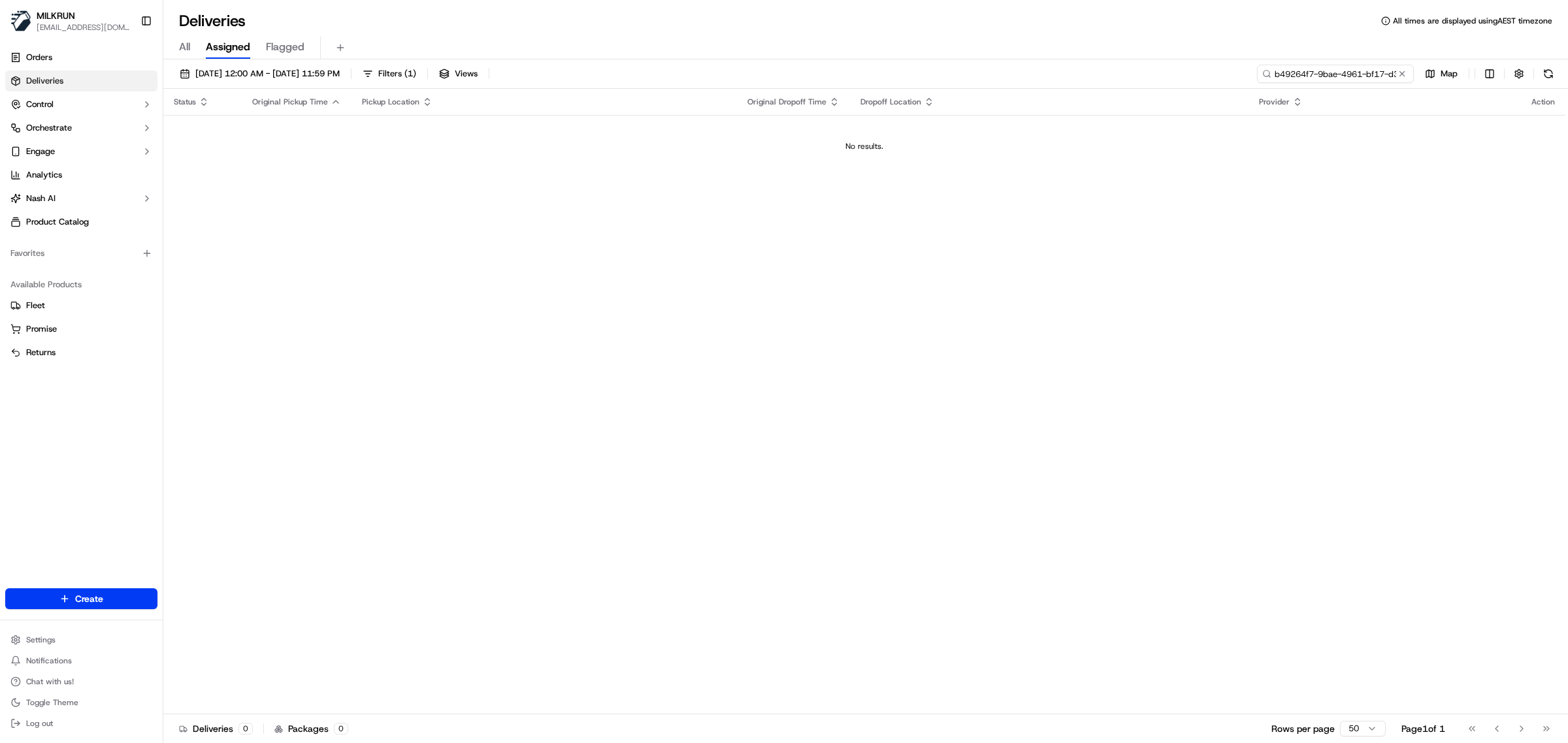
click at [1292, 80] on input "b49264f7-9bae-4961-bf17-d3f3dff3ee0b" at bounding box center [1335, 74] width 157 height 18
click at [1282, 79] on input "b49264f7-9bae-4961-bf17-d3f3dff3ee0b" at bounding box center [1335, 74] width 157 height 18
paste input "ce10a832-cc3b-4efe-b107-d7d4c68b3653"
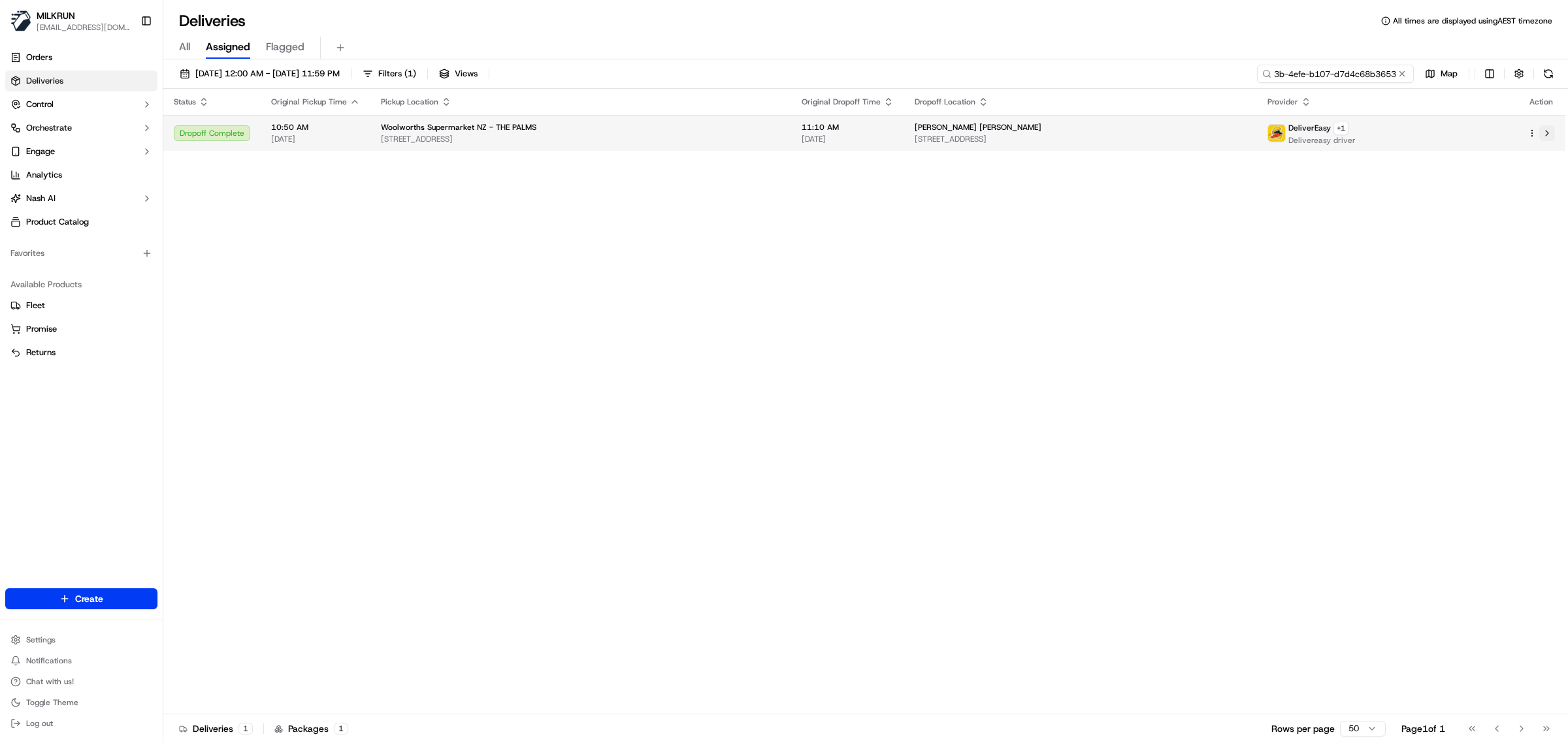
type input "ce10a832-cc3b-4efe-b107-d7d4c68b3653"
click at [1550, 135] on button at bounding box center [1547, 133] width 16 height 16
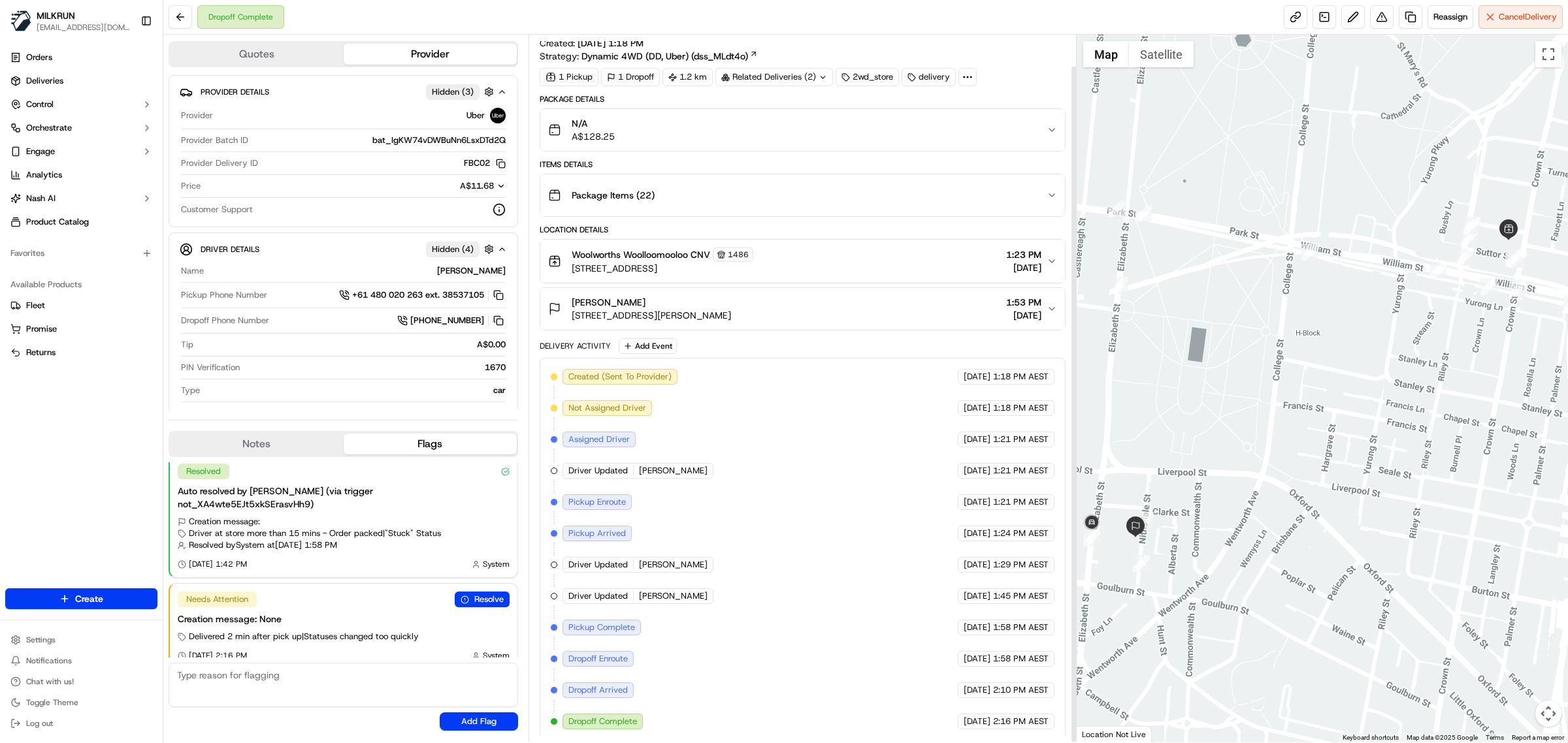
scroll to position [33, 0]
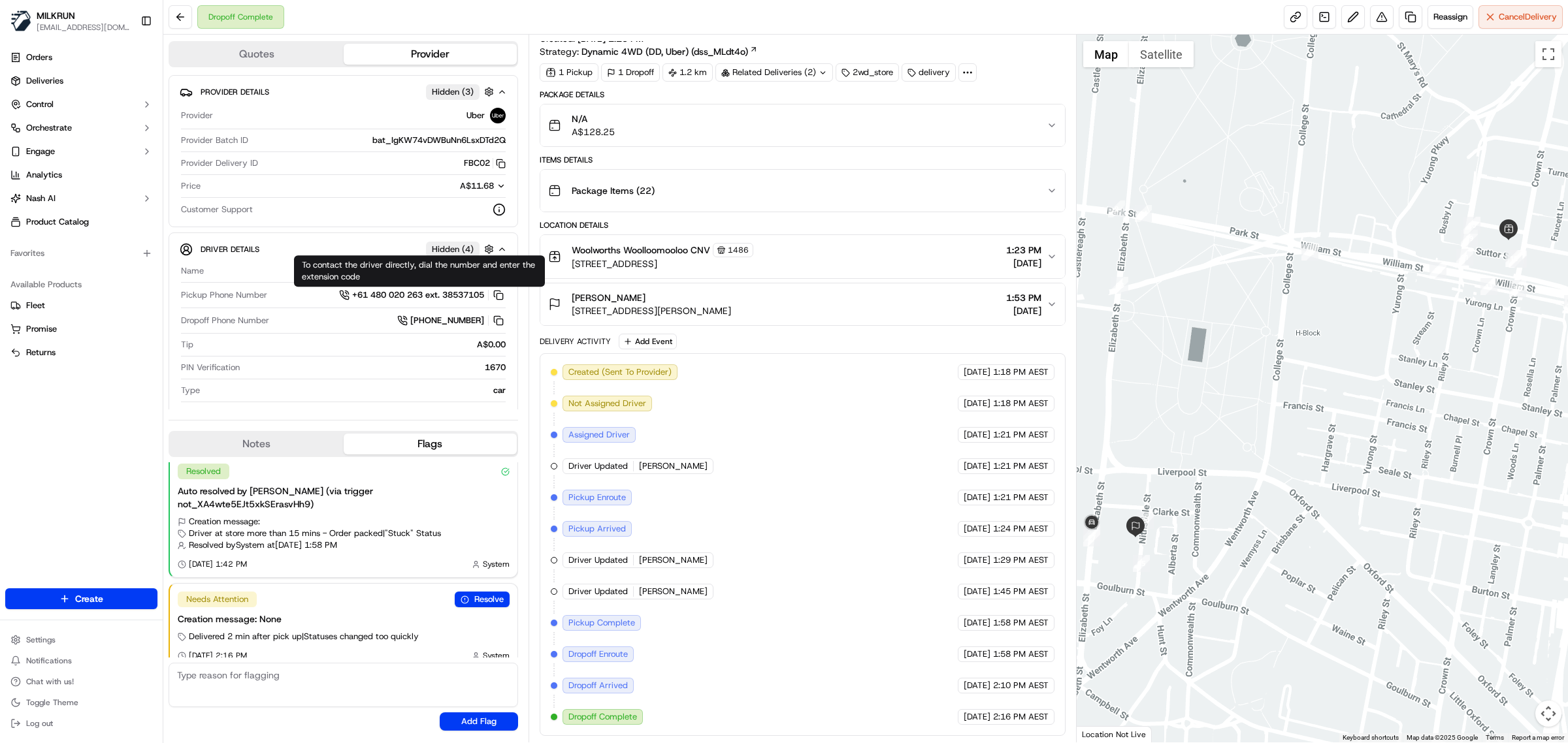
click at [479, 266] on div "To contact the driver directly, dial the number and enter the extension code To…" at bounding box center [420, 271] width 251 height 32
click at [468, 274] on div "AZEDINE S." at bounding box center [357, 271] width 297 height 12
copy div "AZEDINE S."
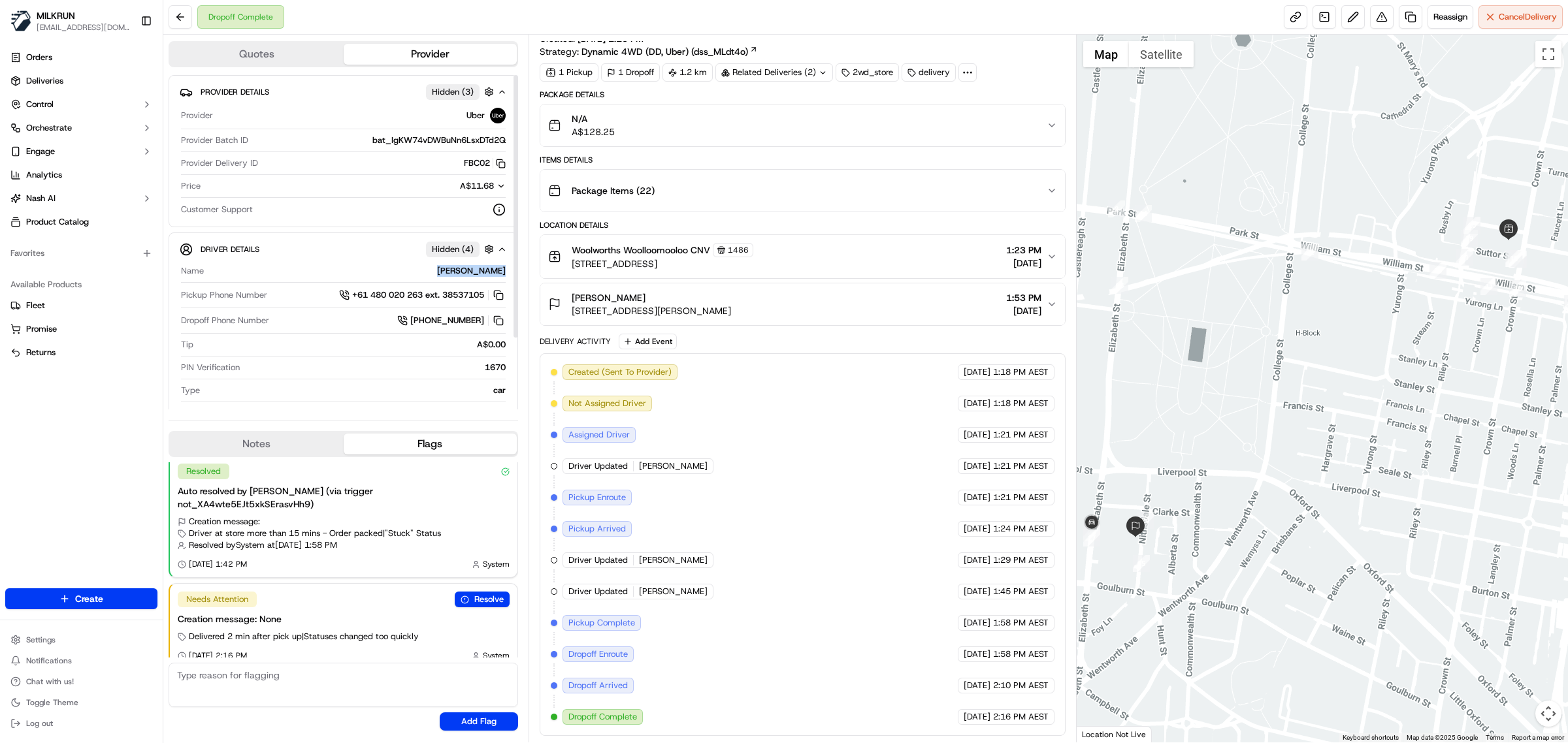
scroll to position [0, 0]
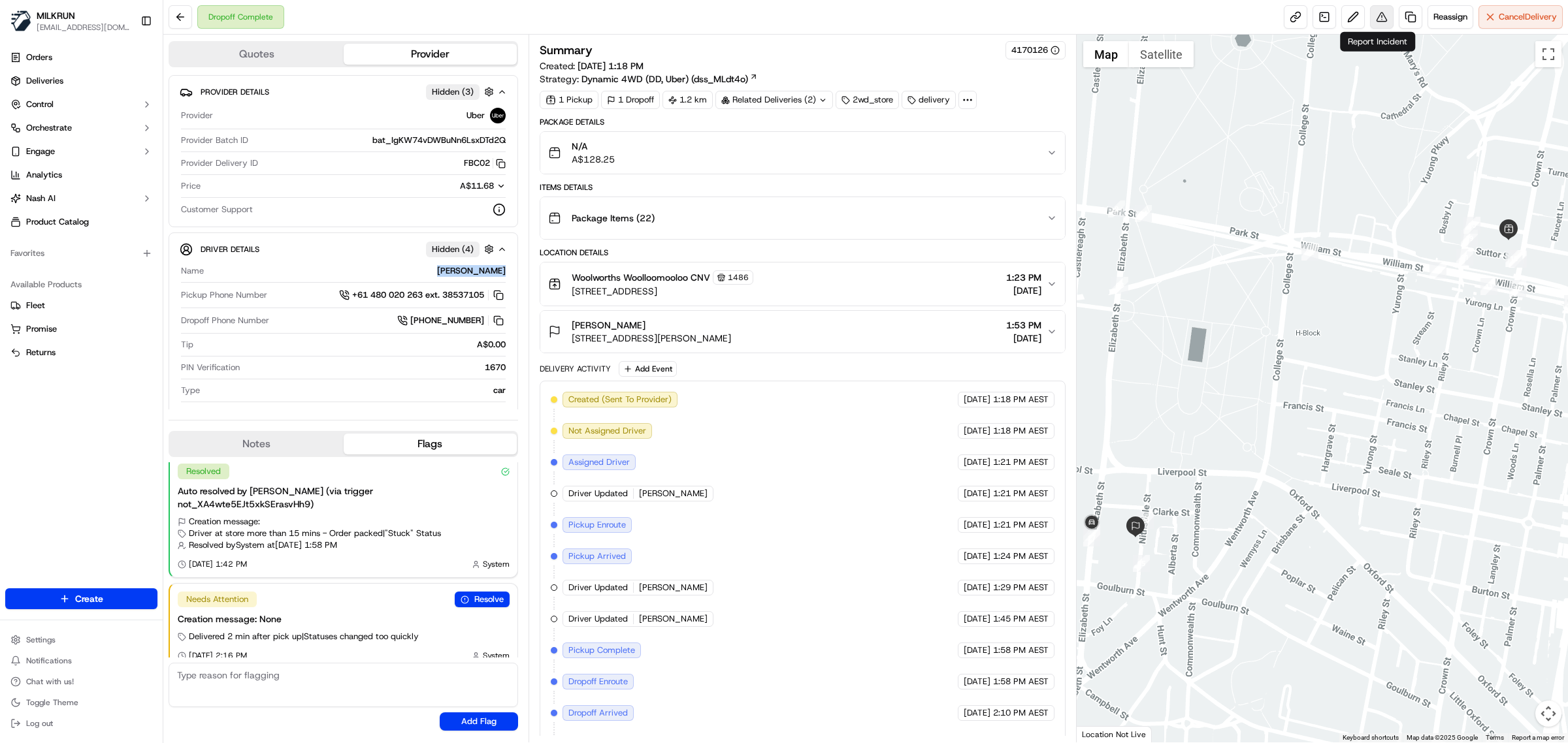
click at [1373, 9] on button at bounding box center [1382, 17] width 24 height 24
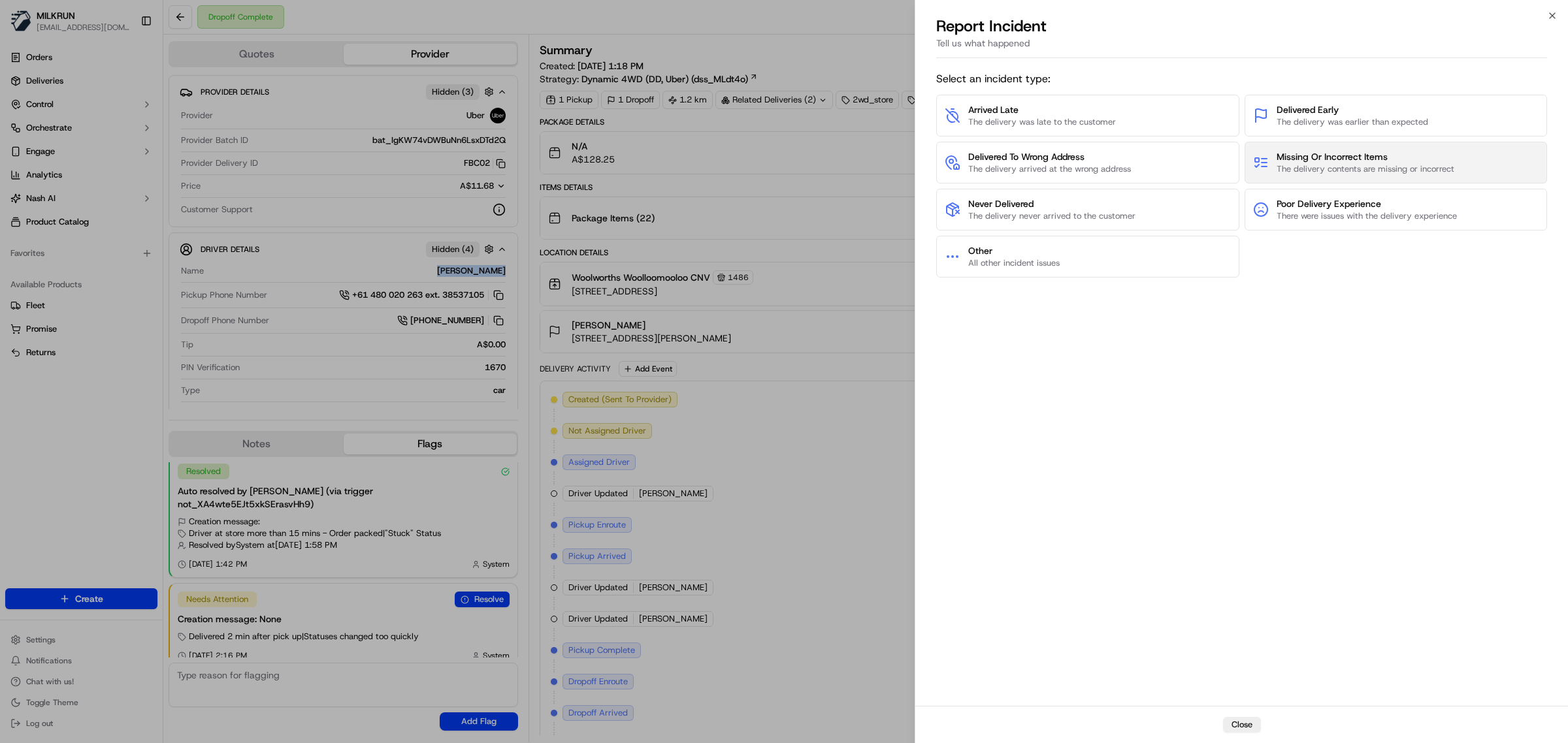
click at [1386, 158] on span "Missing Or Incorrect Items" at bounding box center [1365, 157] width 178 height 13
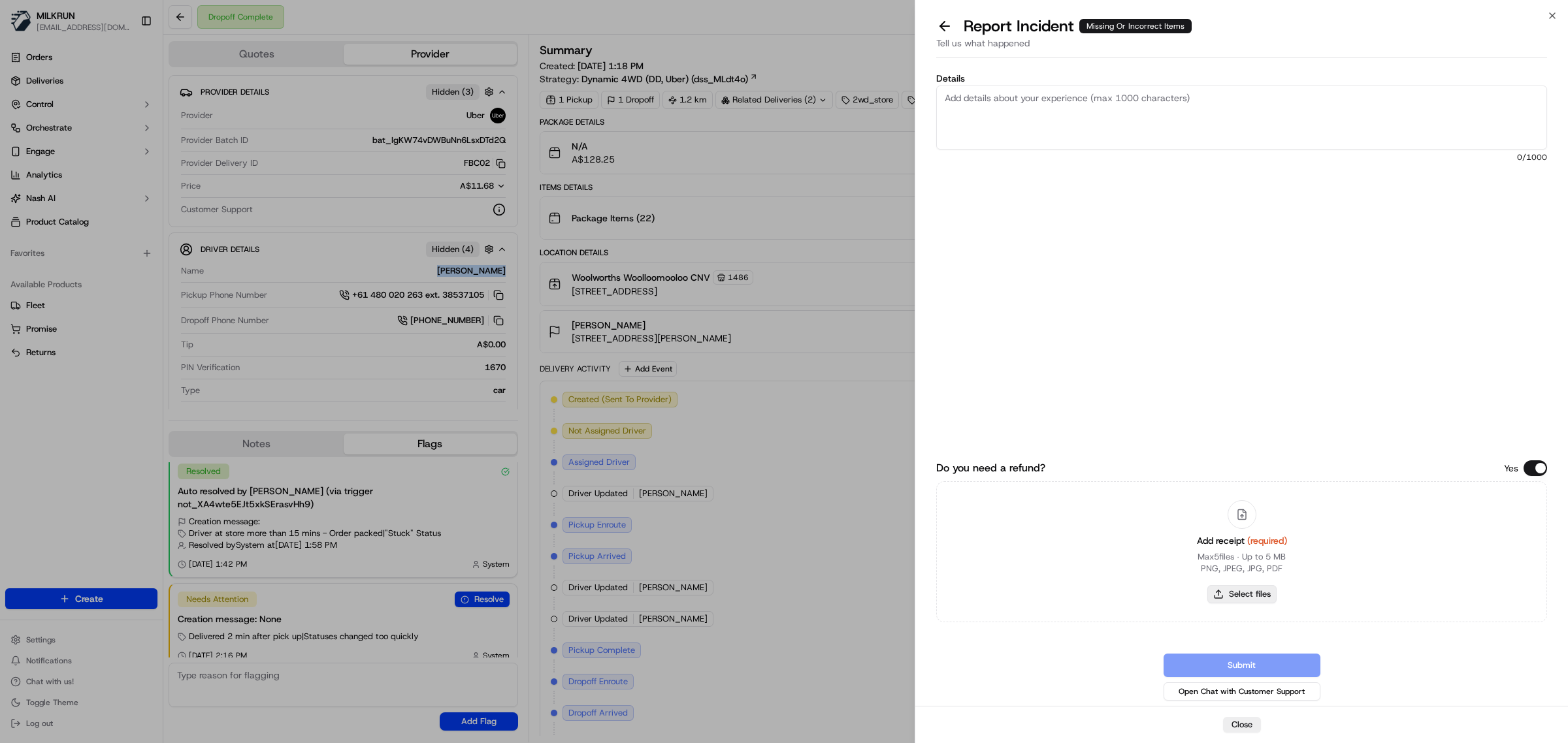
click at [1236, 595] on button "Select files" at bounding box center [1242, 594] width 69 height 18
type input "C:\fakepath\Screenshot 2025-09-16 144844.png"
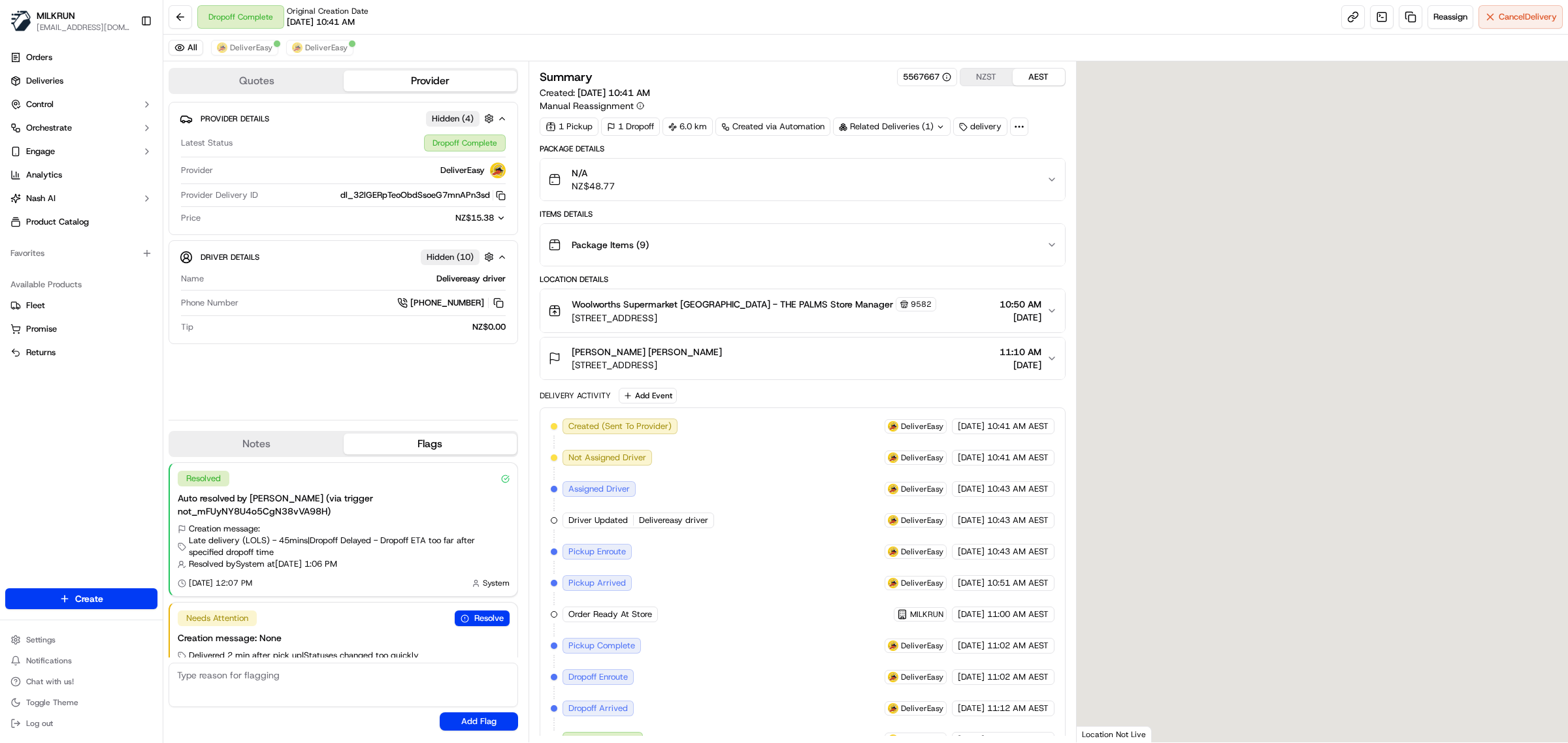
scroll to position [18, 0]
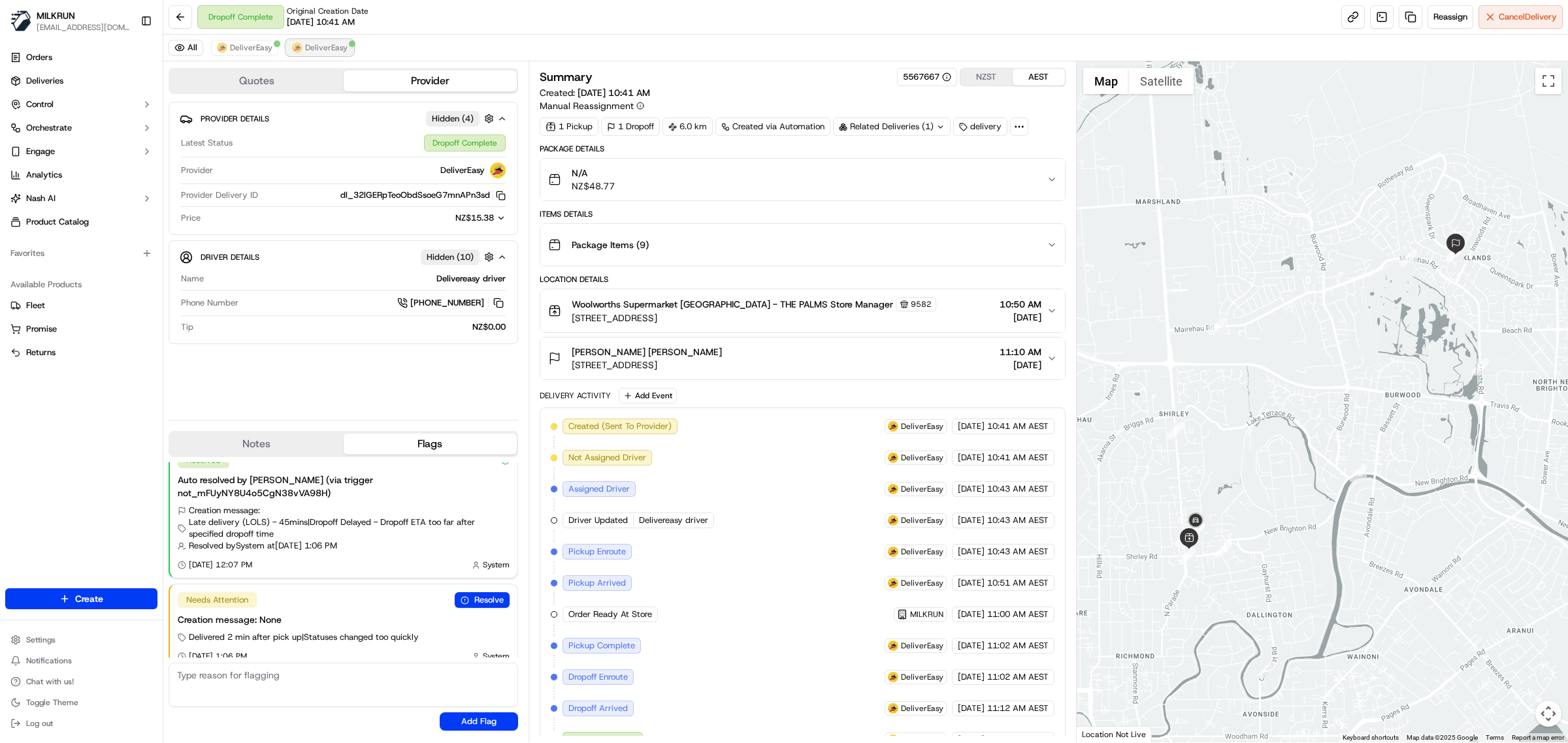
click at [330, 41] on button "DeliverEasy" at bounding box center [320, 48] width 67 height 16
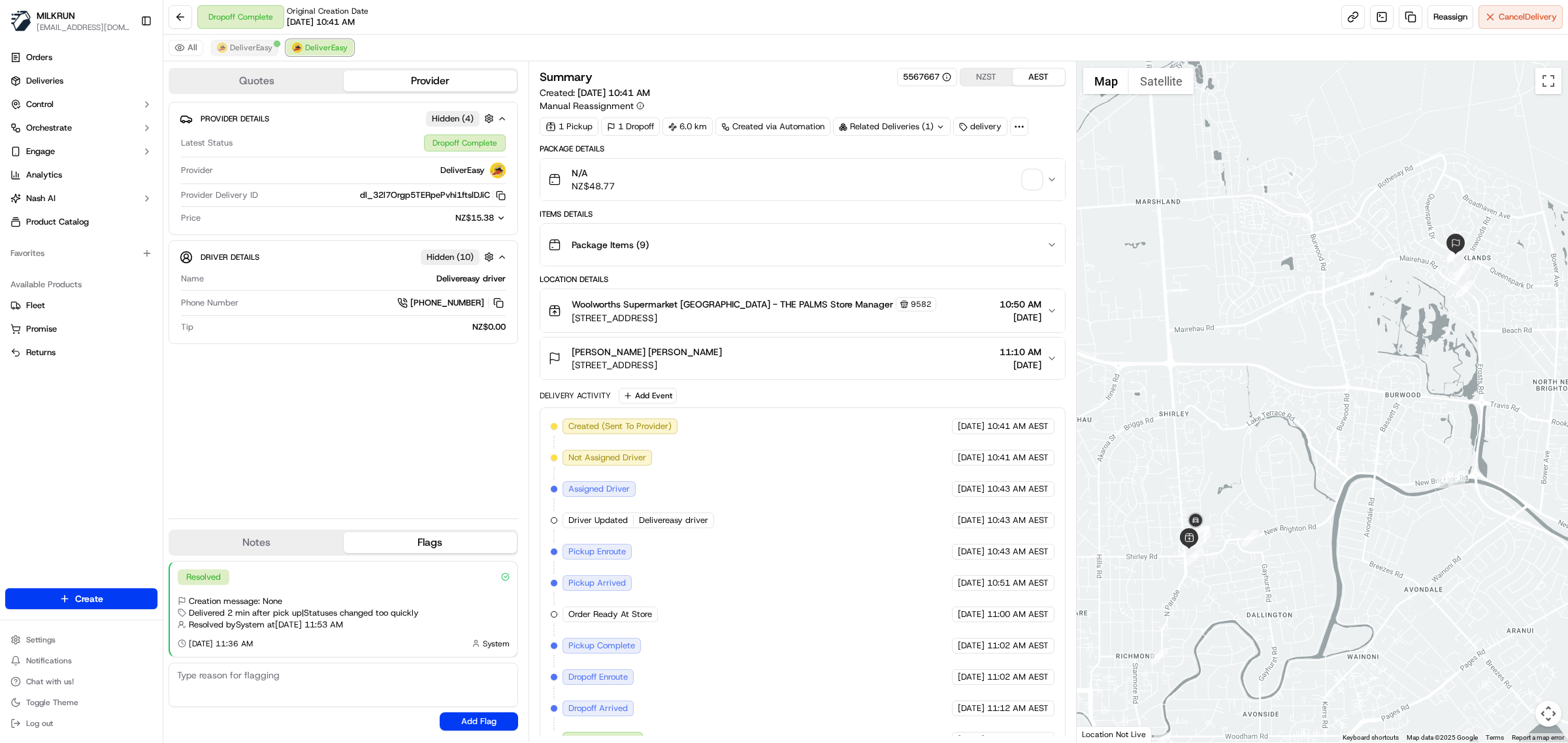
scroll to position [0, 0]
click at [252, 44] on span "DeliverEasy" at bounding box center [251, 48] width 43 height 11
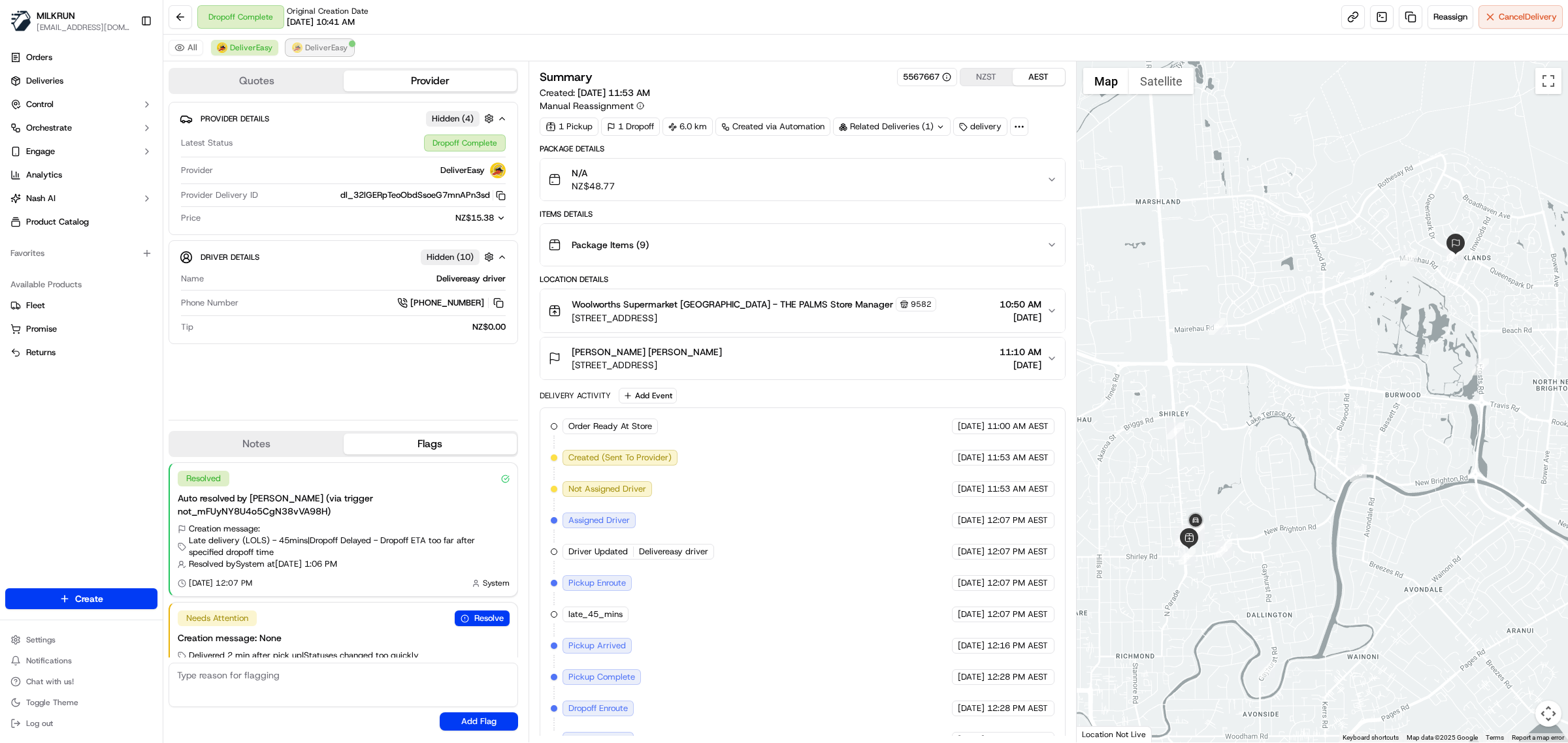
click at [315, 51] on span "DeliverEasy" at bounding box center [326, 48] width 43 height 11
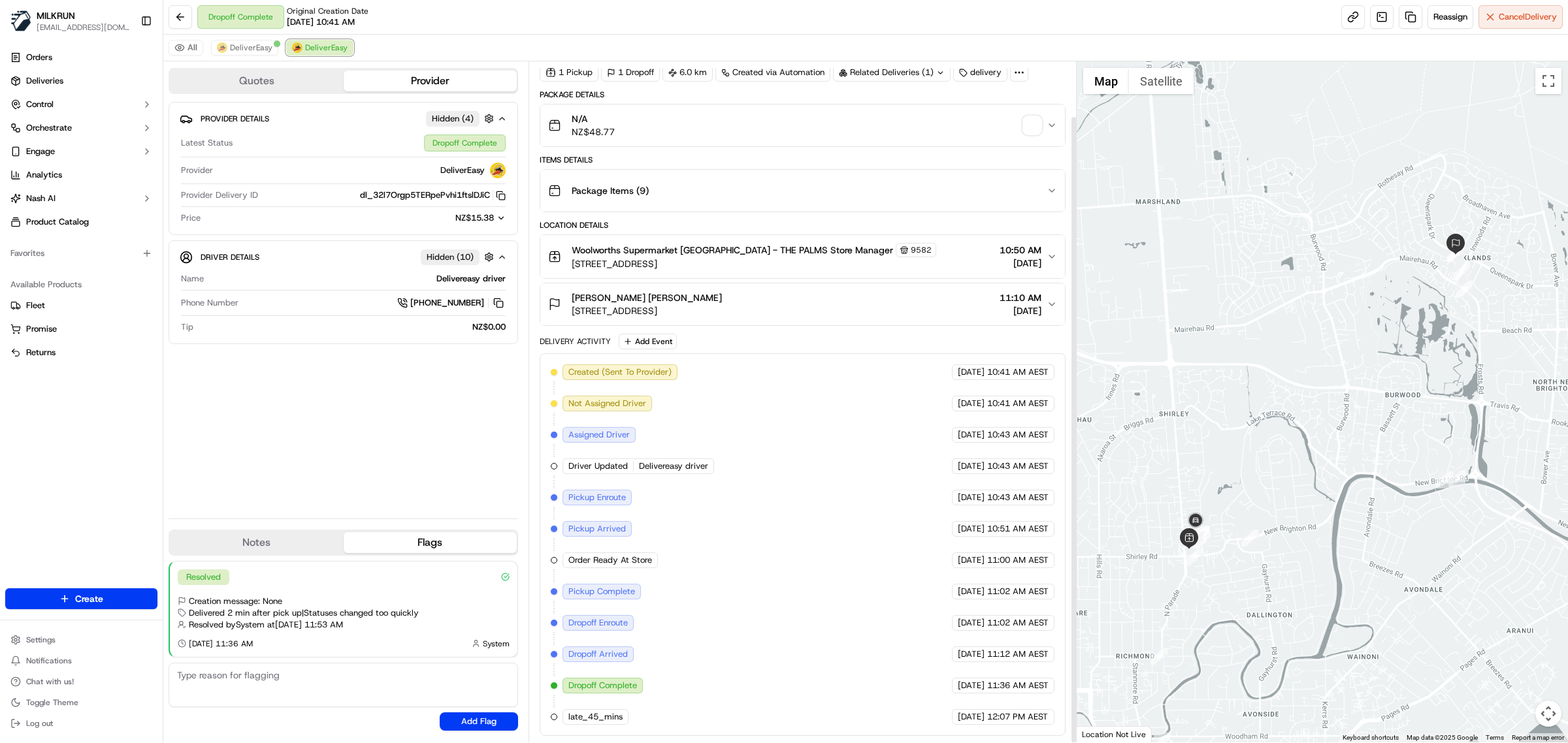
scroll to position [60, 0]
click at [233, 53] on span "DeliverEasy" at bounding box center [251, 48] width 43 height 11
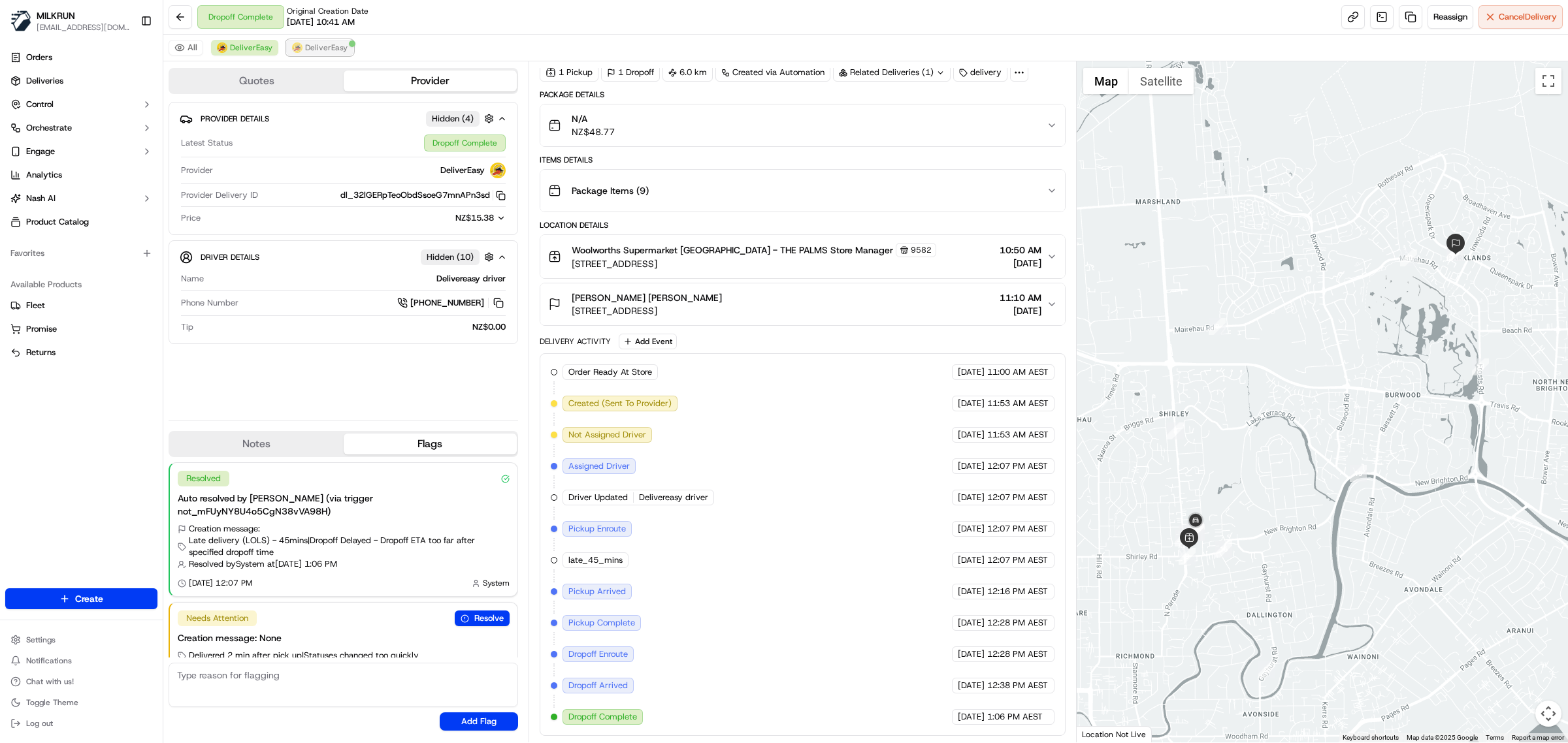
click at [334, 48] on span "DeliverEasy" at bounding box center [326, 48] width 43 height 11
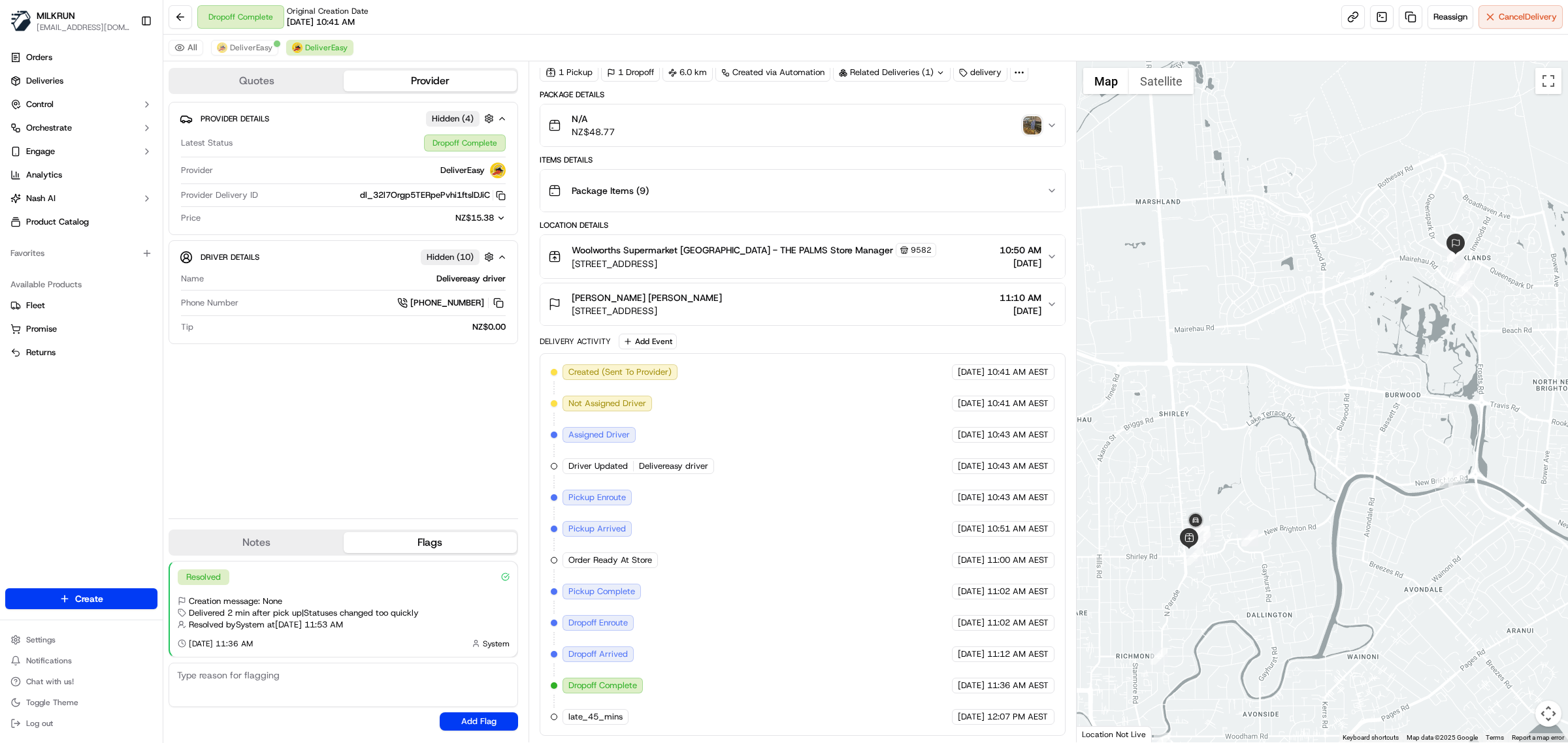
click at [251, 36] on div "All DeliverEasy DeliverEasy" at bounding box center [865, 48] width 1405 height 27
click at [259, 47] on span "DeliverEasy" at bounding box center [251, 48] width 43 height 11
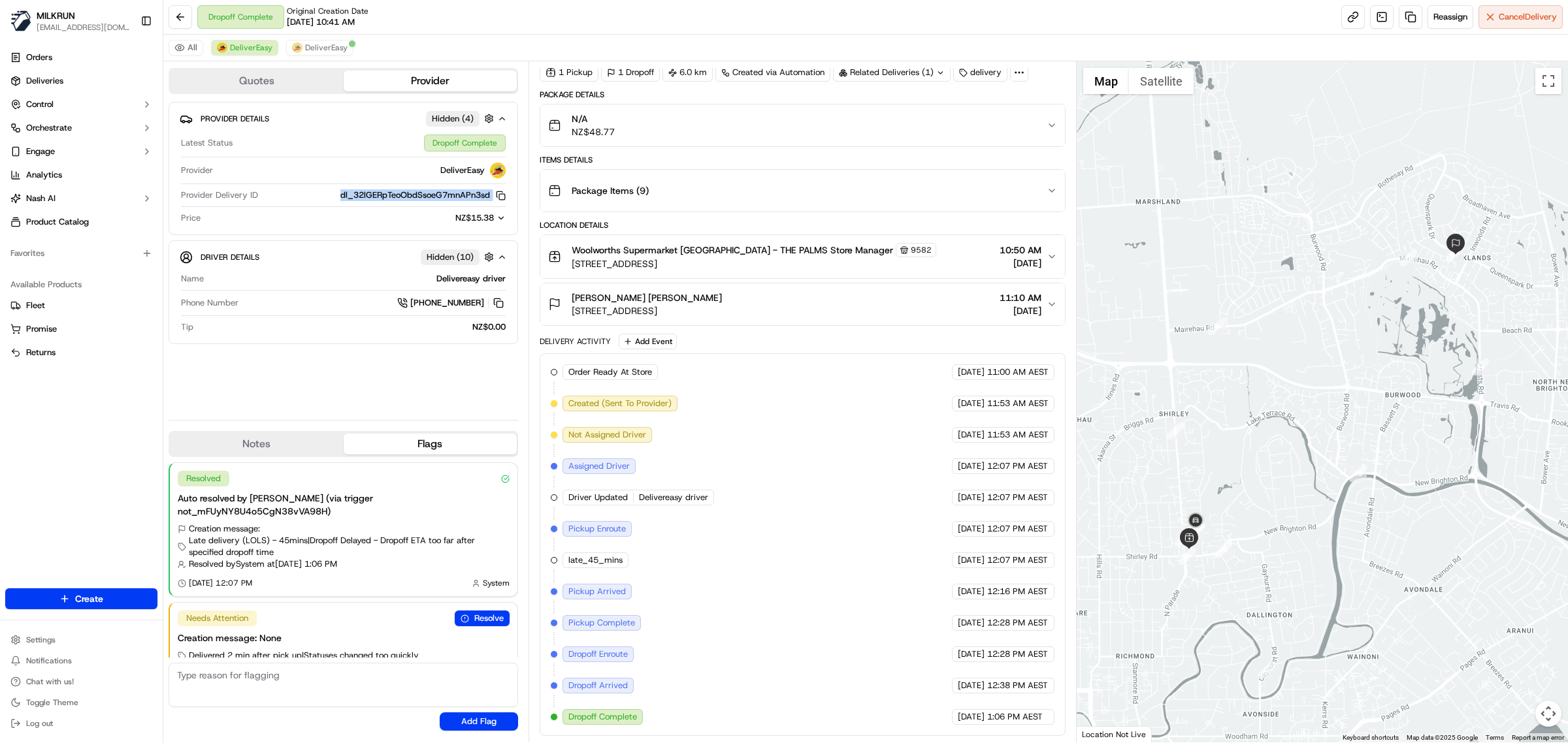
drag, startPoint x: 335, startPoint y: 196, endPoint x: 484, endPoint y: 202, distance: 149.1
click at [484, 202] on div "Provider Delivery ID dl_32lGERpTeoObdSsoeG7mnAPn3sd Copy dl_32lGERpTeoObdSsoeG7…" at bounding box center [343, 198] width 325 height 18
copy button "dl_32lGERpTeoObdSsoeG7mnAPn3sd Copy dl_32lGERpTeoObdSsoeG7mnAPn3sd"
click at [583, 308] on span "7/133 Queenspark Drive, Parklands, Canterbury 8083, NZ" at bounding box center [647, 311] width 150 height 13
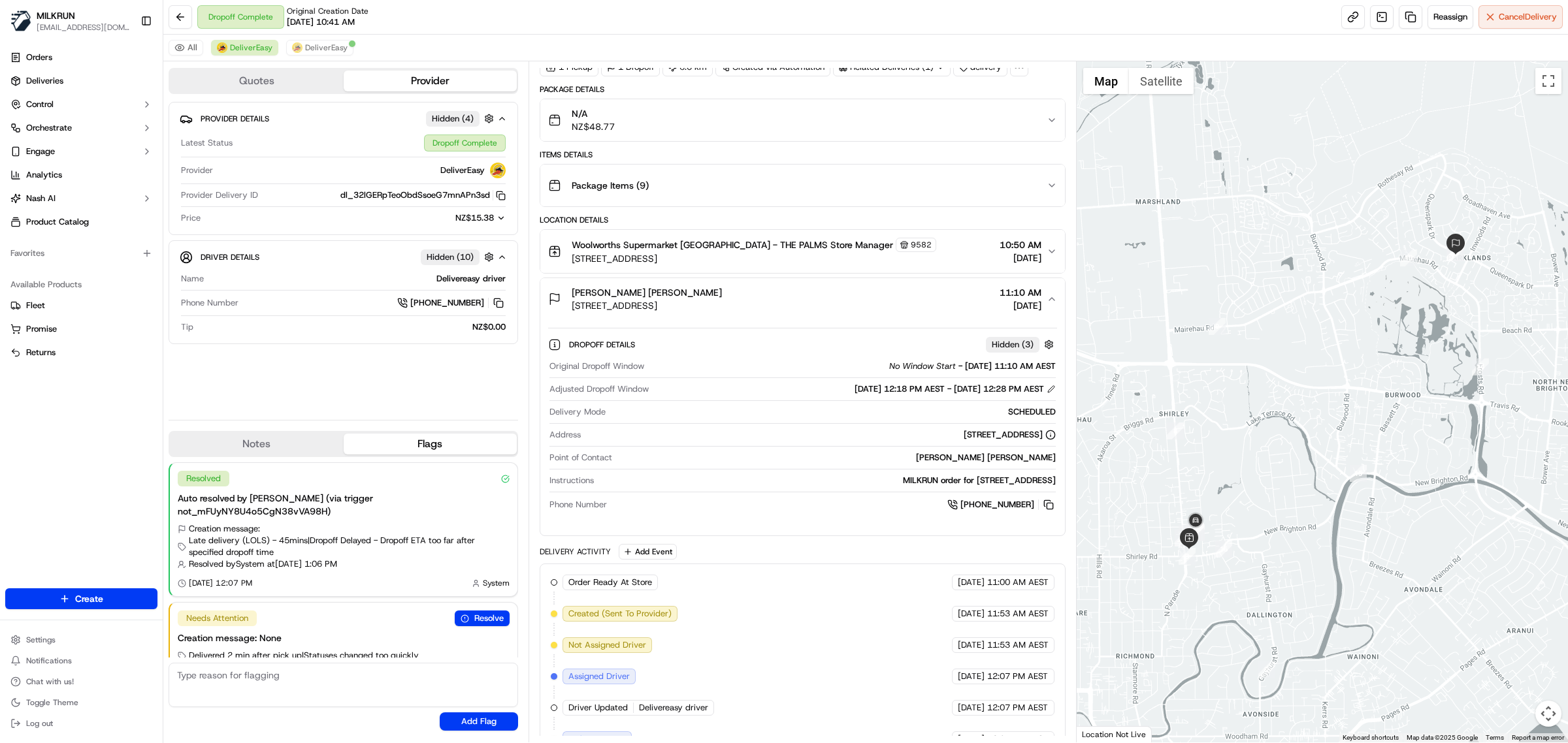
drag, startPoint x: 676, startPoint y: 310, endPoint x: 547, endPoint y: 10, distance: 326.6
click at [846, 305] on div "Katherine Dominic 7/133 Queenspark Drive, Parklands, Canterbury 8083, NZ 11:10 …" at bounding box center [797, 299] width 498 height 26
copy span "7/133 Queenspark Drive, Parklands, Canterbury 8083, NZ"
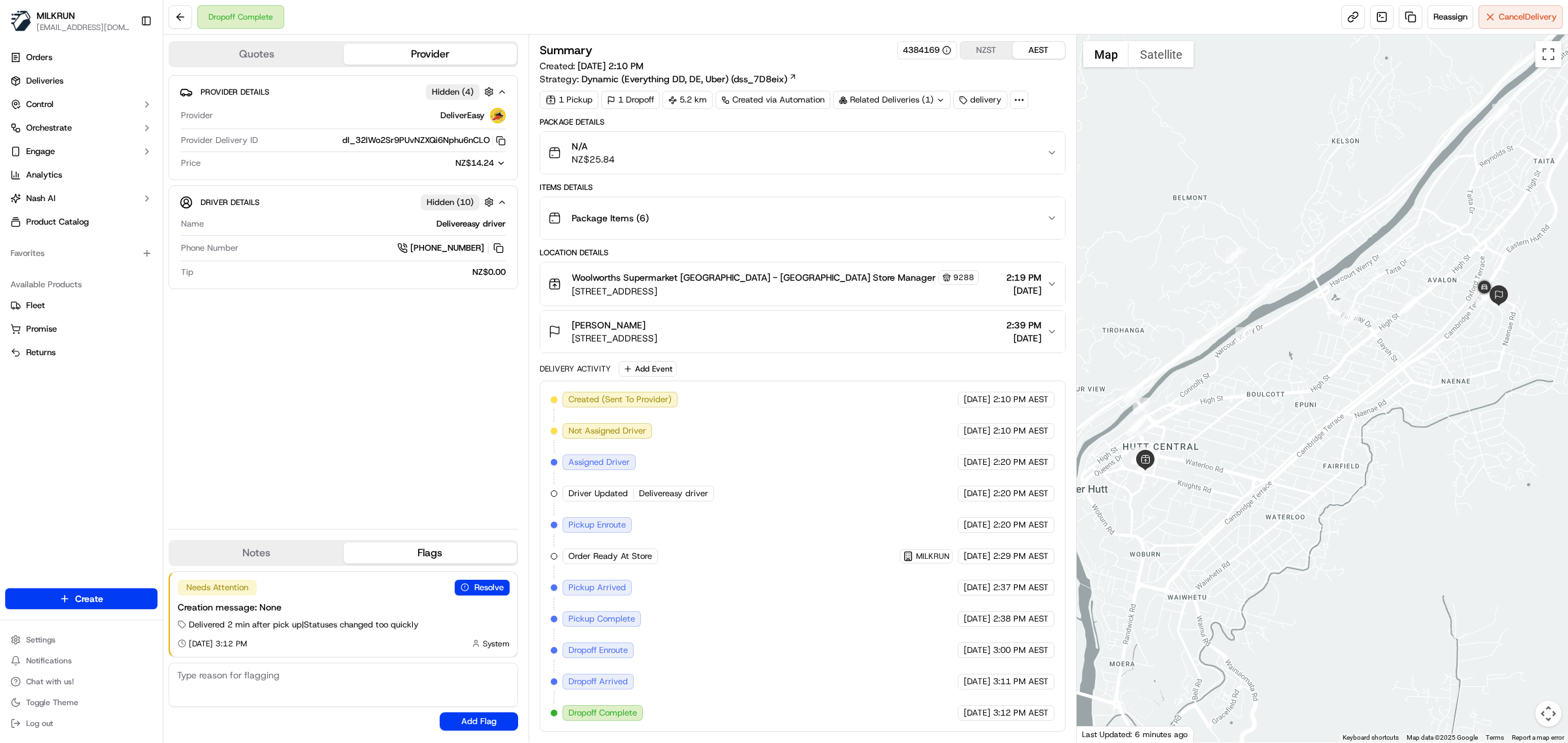
scroll to position [1, 0]
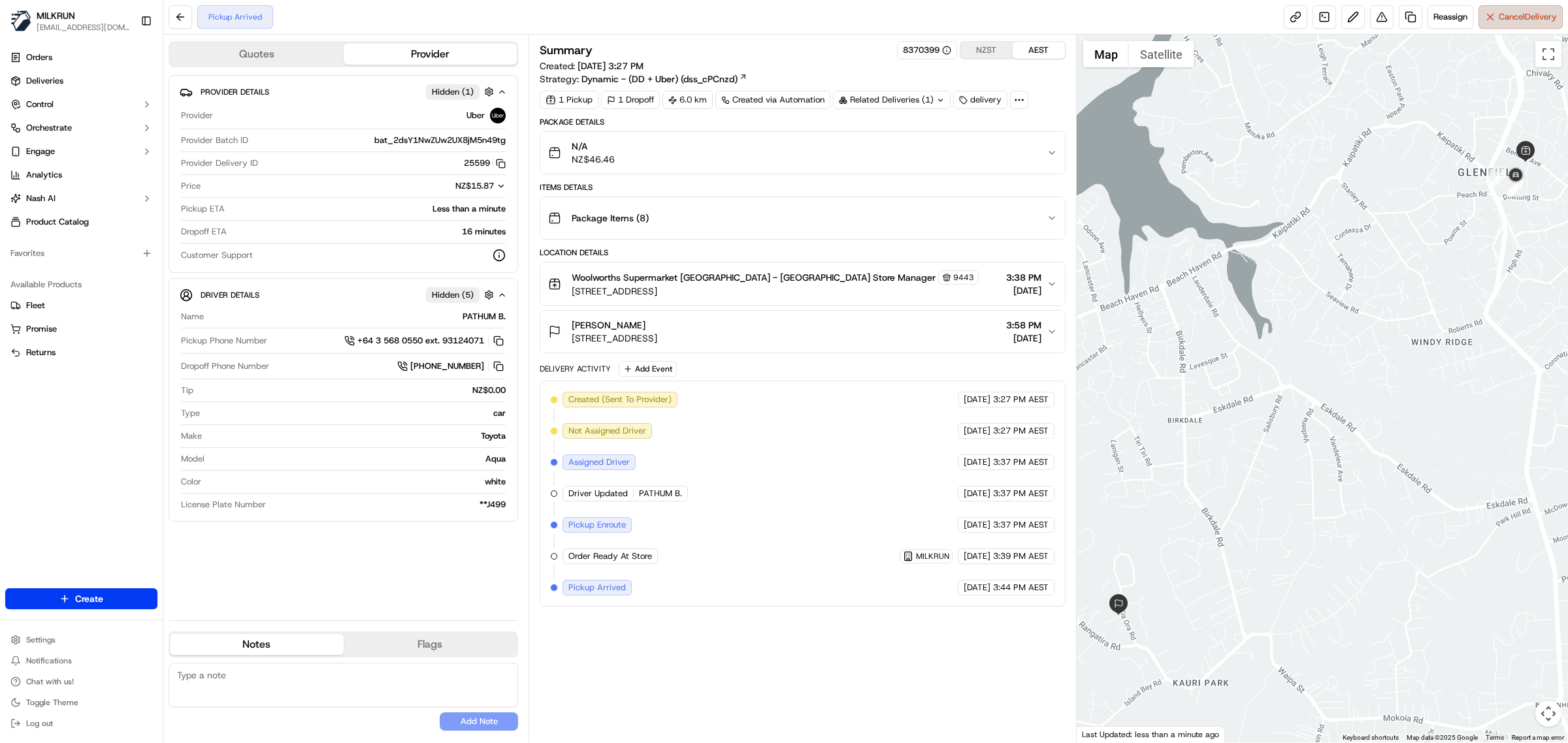
click at [1506, 13] on span "Cancel Delivery" at bounding box center [1527, 17] width 58 height 12
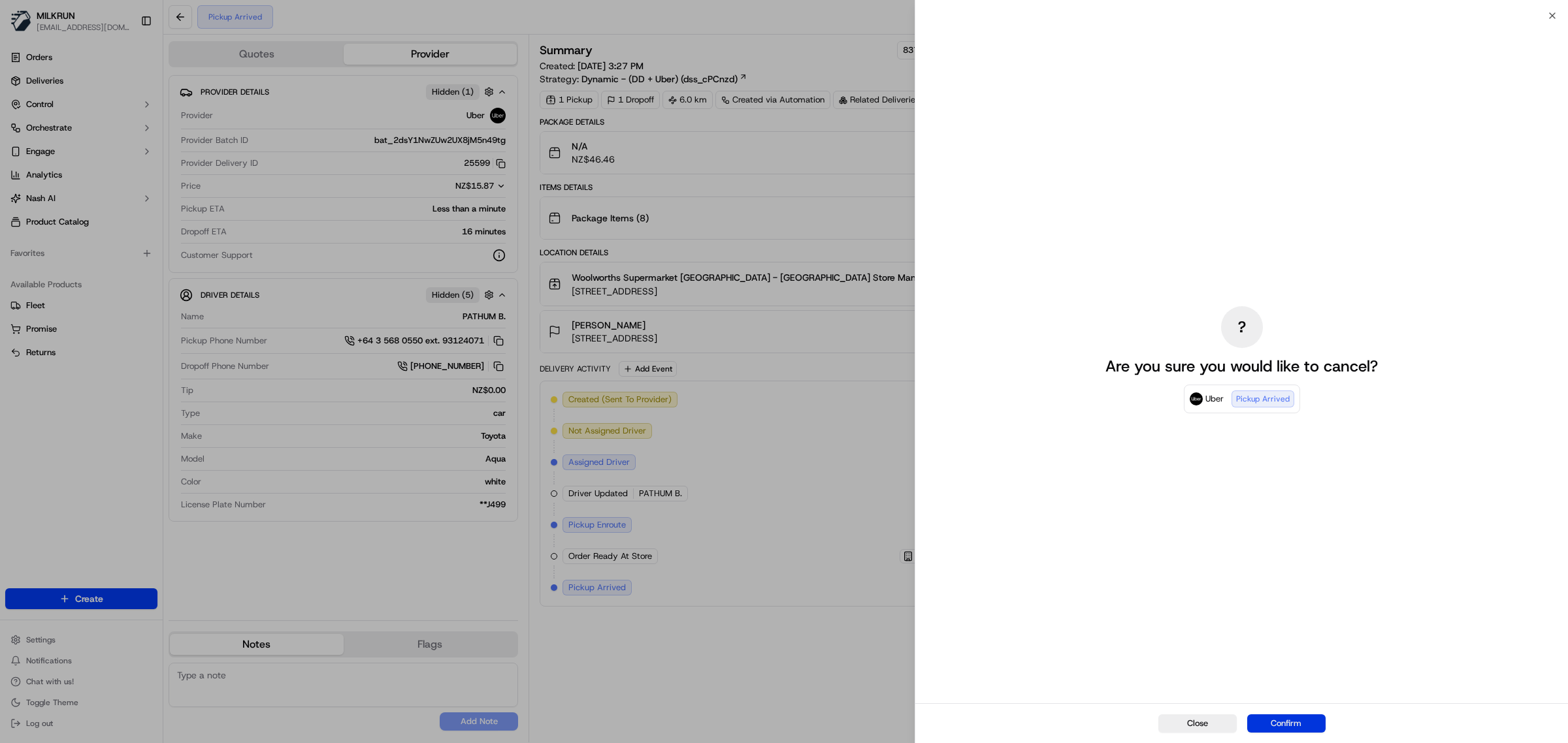
click at [1274, 723] on button "Confirm" at bounding box center [1286, 724] width 78 height 18
